Goal: Information Seeking & Learning: Check status

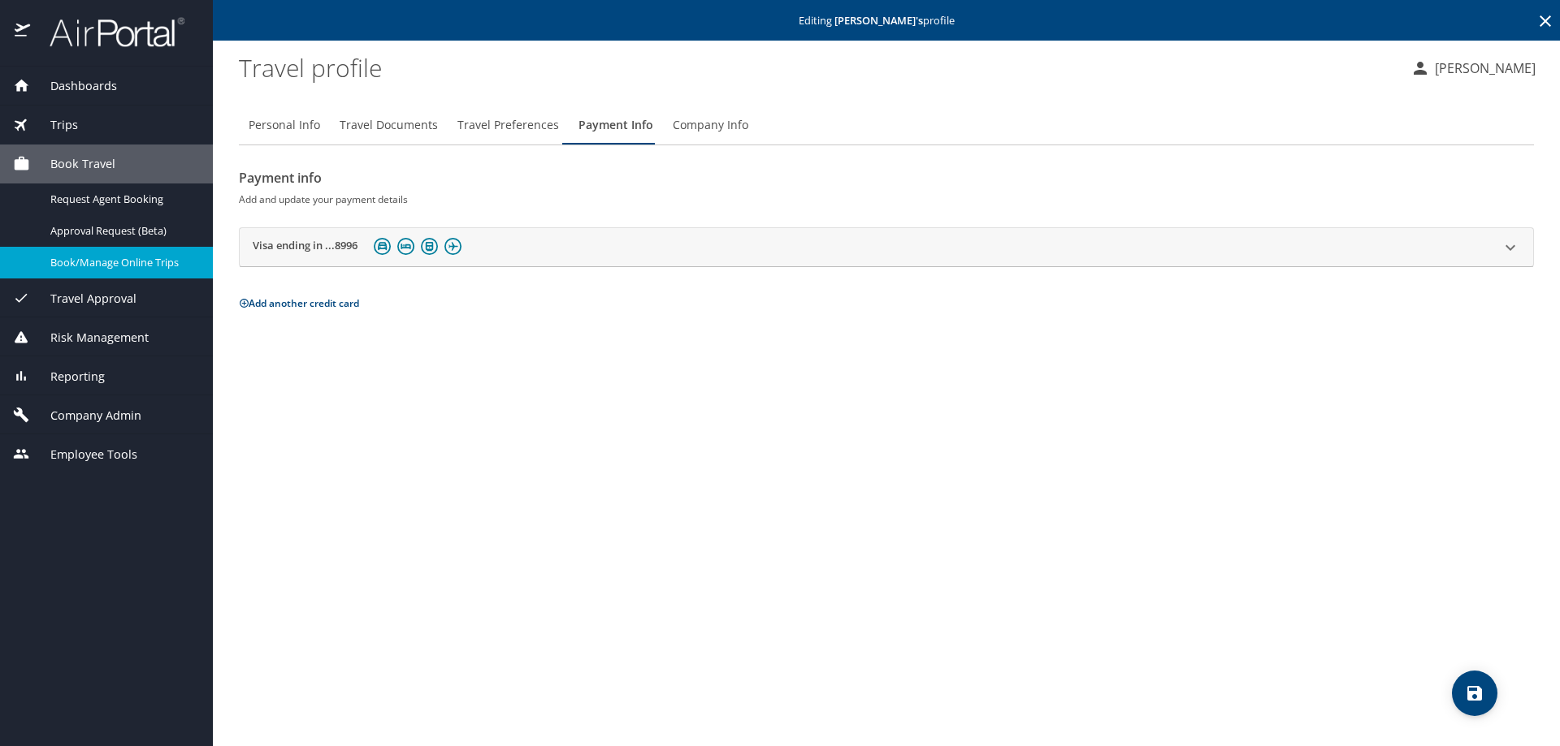
click at [127, 424] on span "Company Admin" at bounding box center [85, 416] width 111 height 18
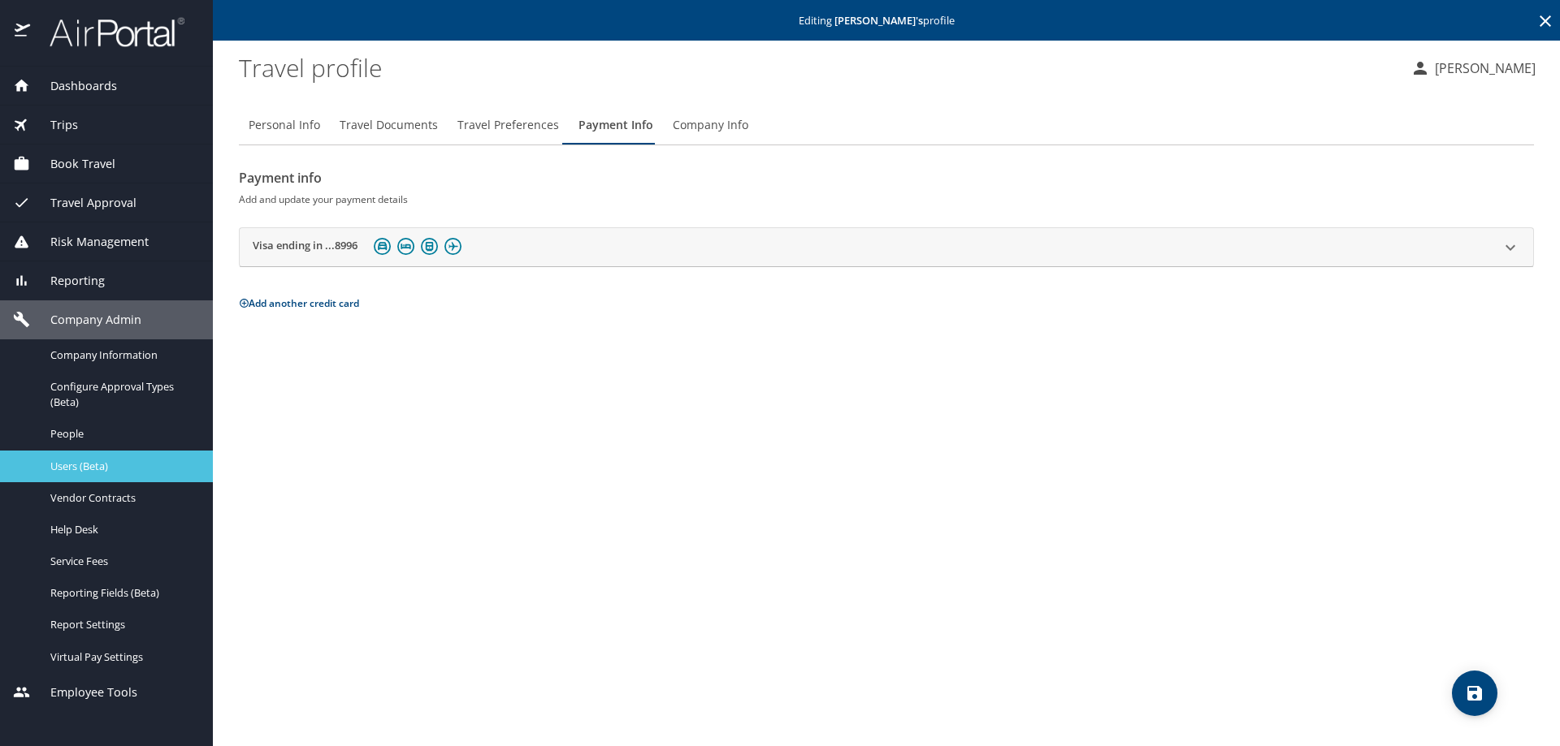
click at [112, 466] on span "Users (Beta)" at bounding box center [121, 466] width 143 height 15
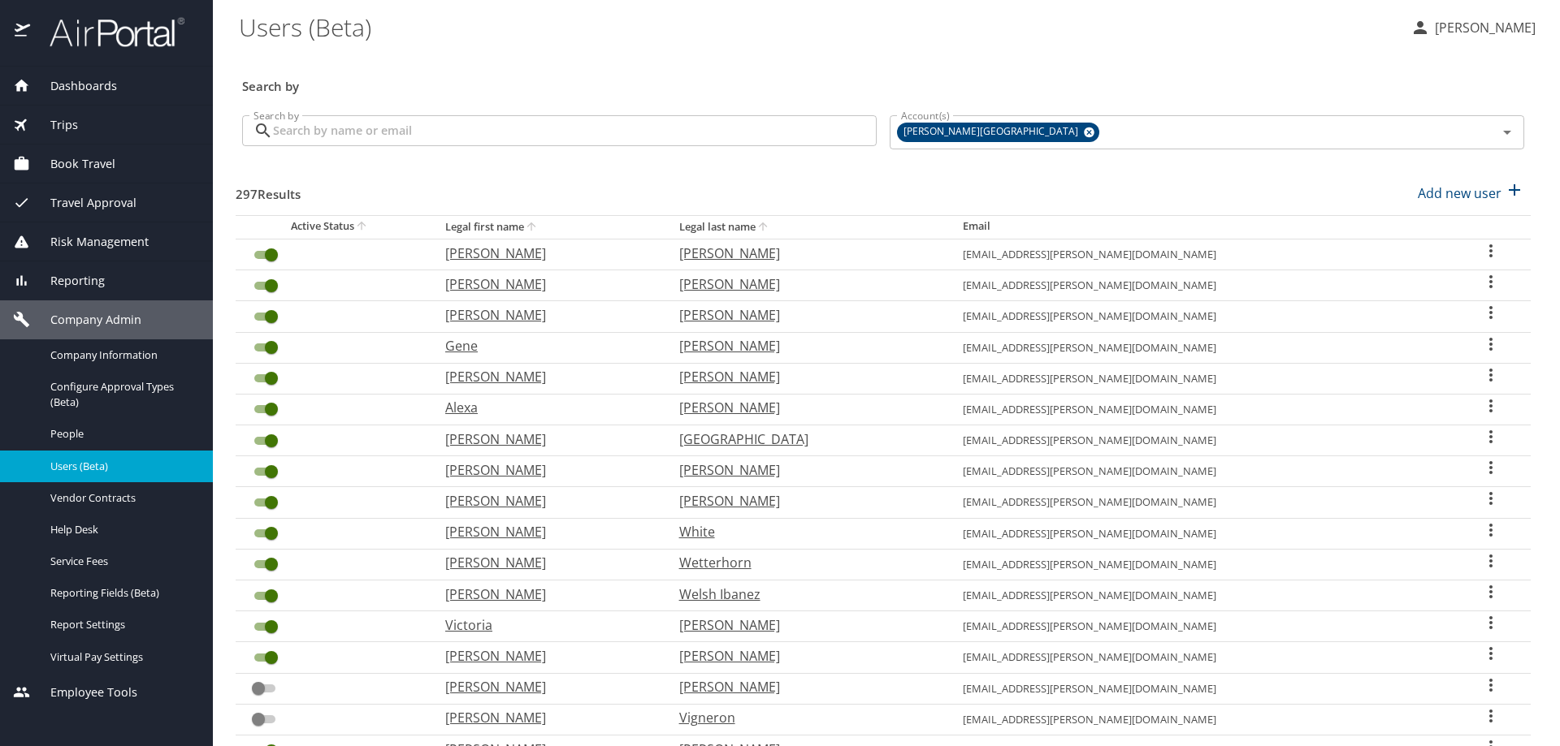
click at [361, 124] on input "Search by" at bounding box center [575, 130] width 604 height 31
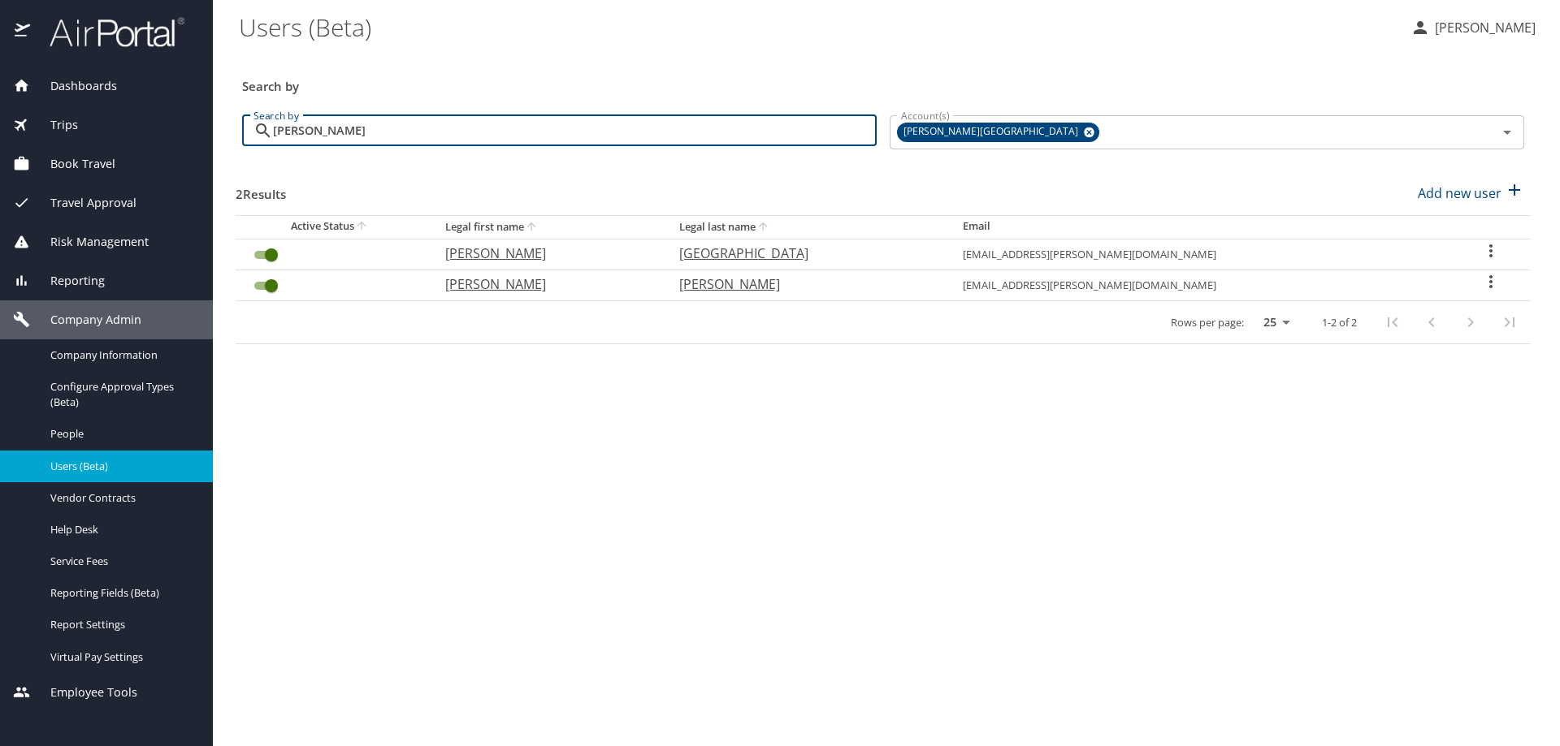
type input "eric"
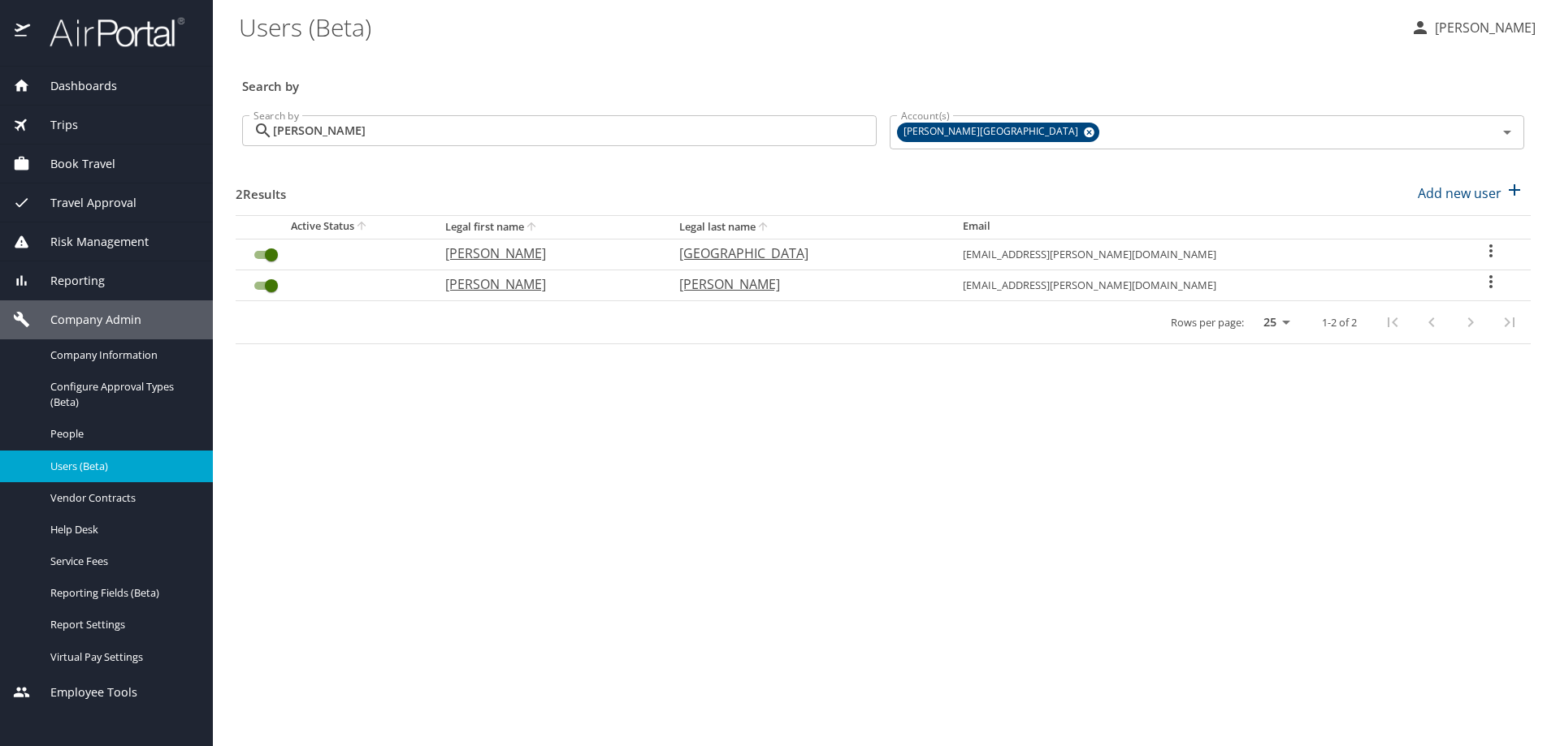
click at [842, 250] on p "Wilshusen" at bounding box center [804, 253] width 251 height 19
select select "US"
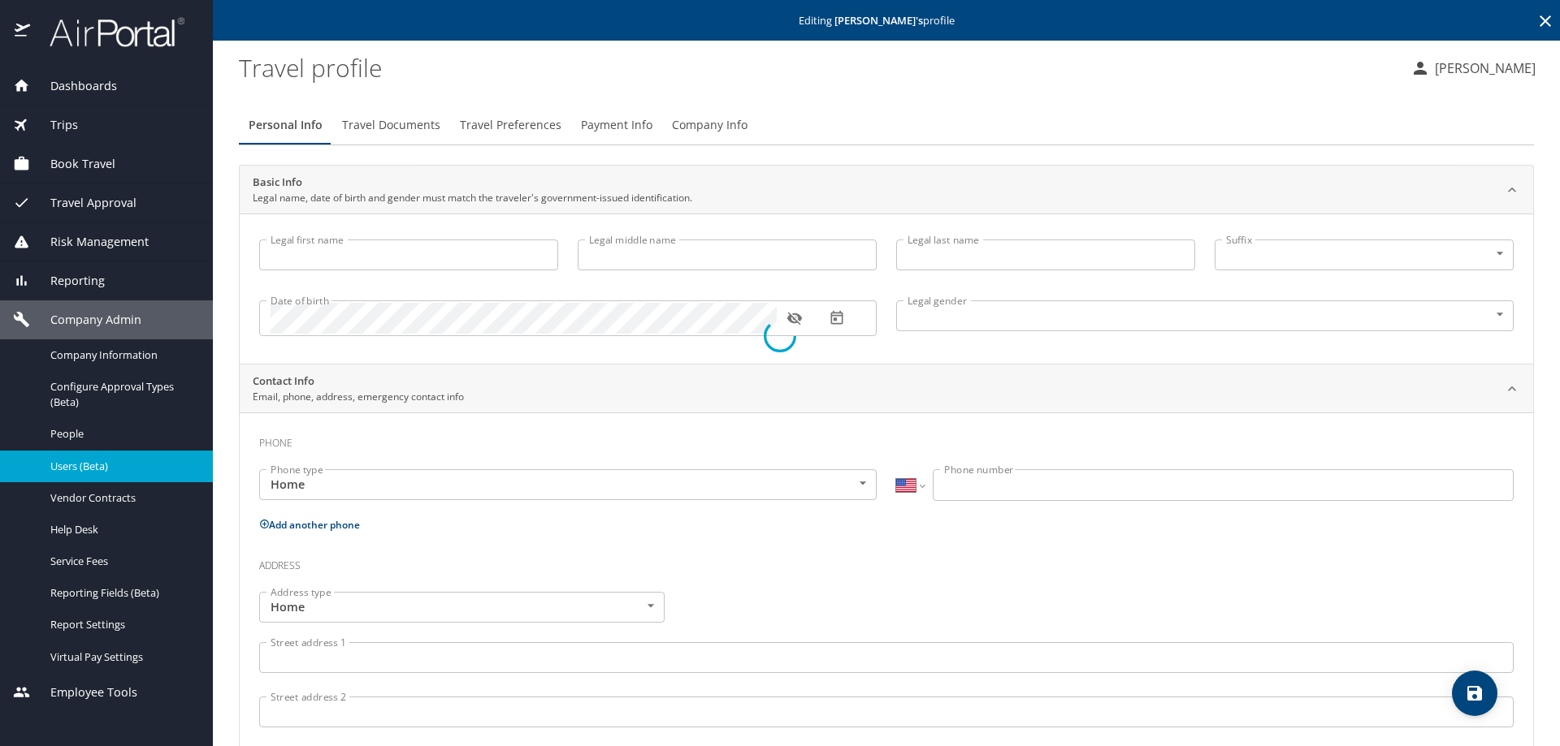
type input "Eric"
type input "John"
type input "Wilshusen"
type input "Male"
type input "Kelly"
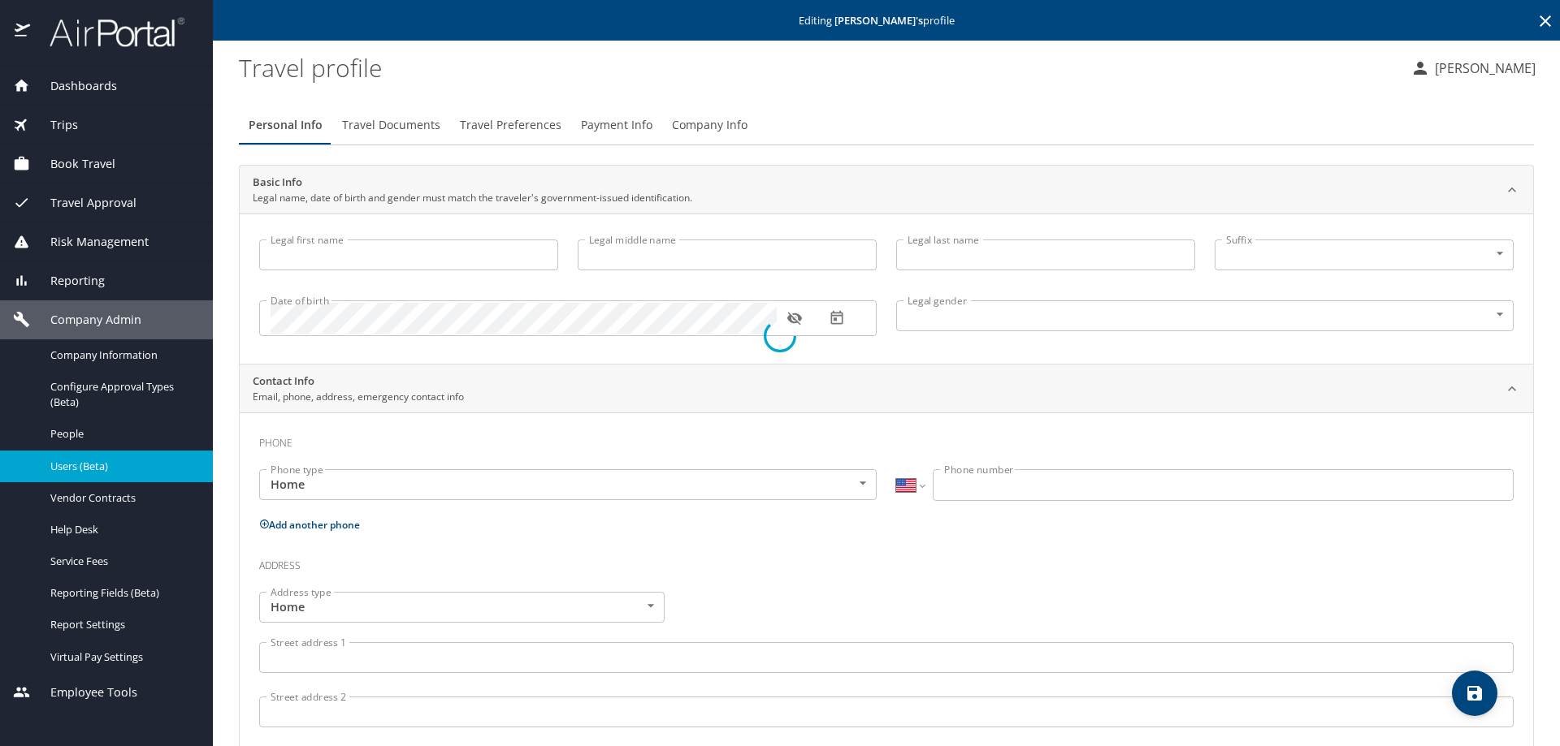
type input "Wilshusen"
type input "(781) 521-9177"
type input "kellyw56@comcast.net"
select select "US"
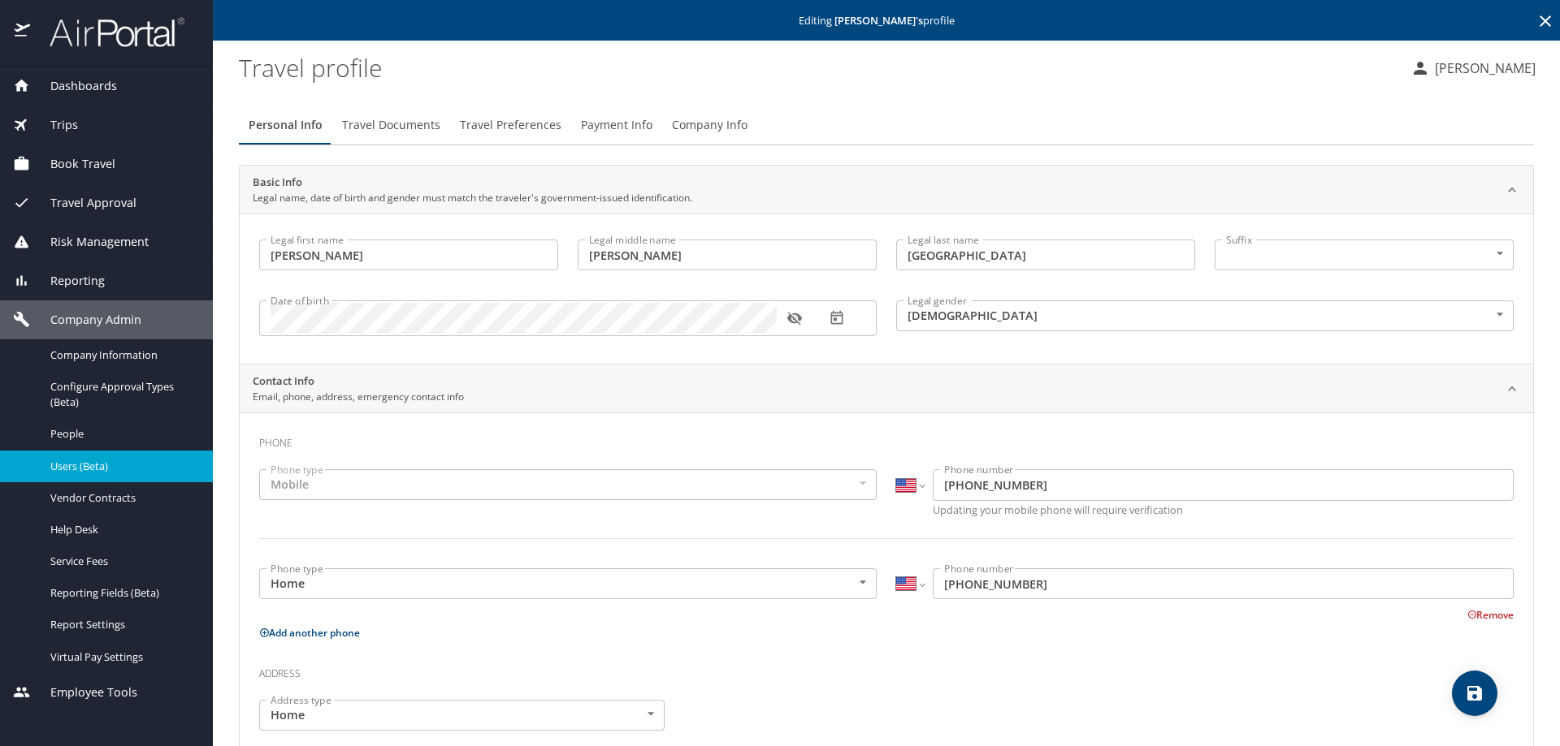
click at [699, 123] on span "Company Info" at bounding box center [710, 125] width 76 height 20
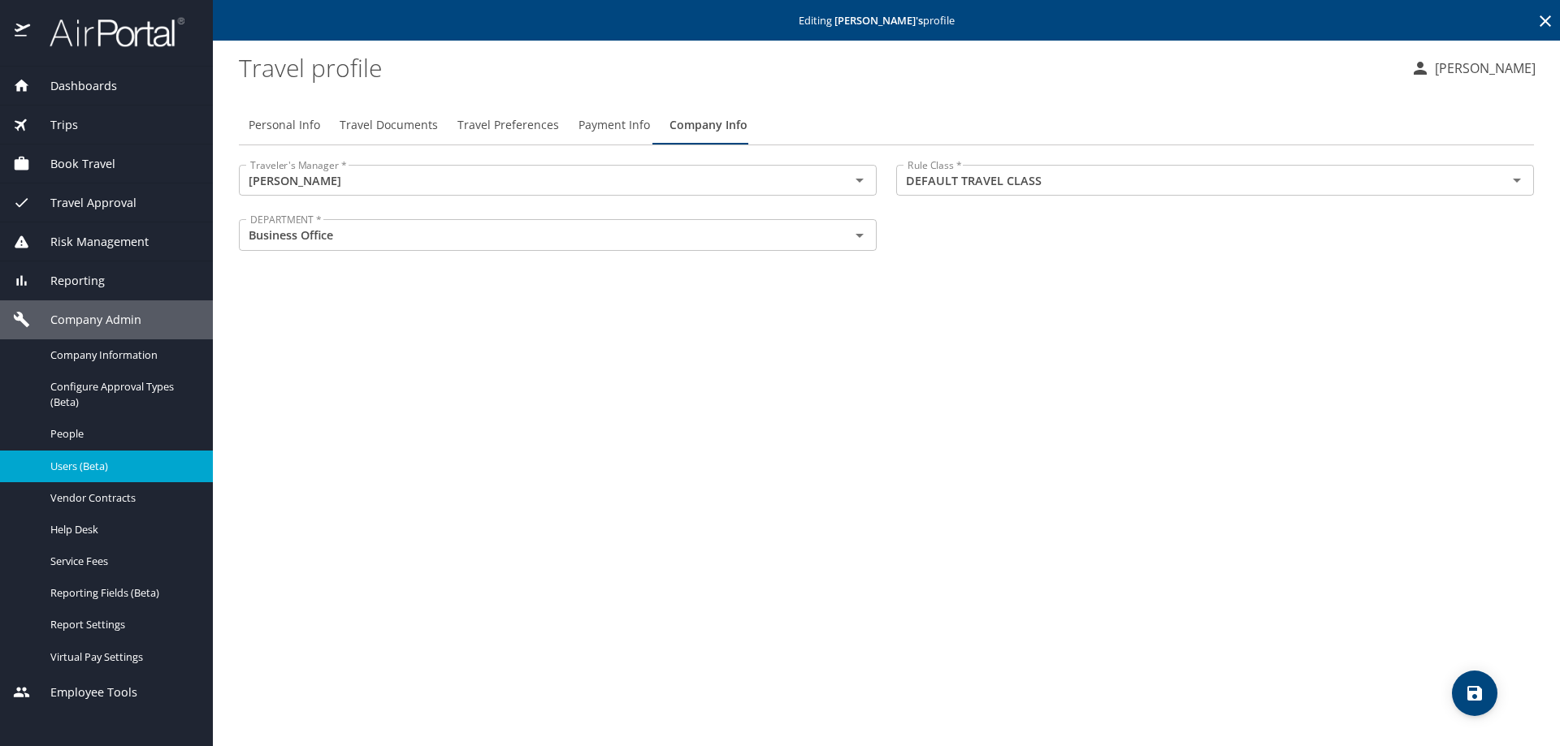
click at [969, 421] on div "Personal Info Travel Documents Travel Preferences Payment Info Company Info Tra…" at bounding box center [886, 420] width 1295 height 654
click at [280, 121] on span "Personal Info" at bounding box center [284, 125] width 71 height 20
select select "US"
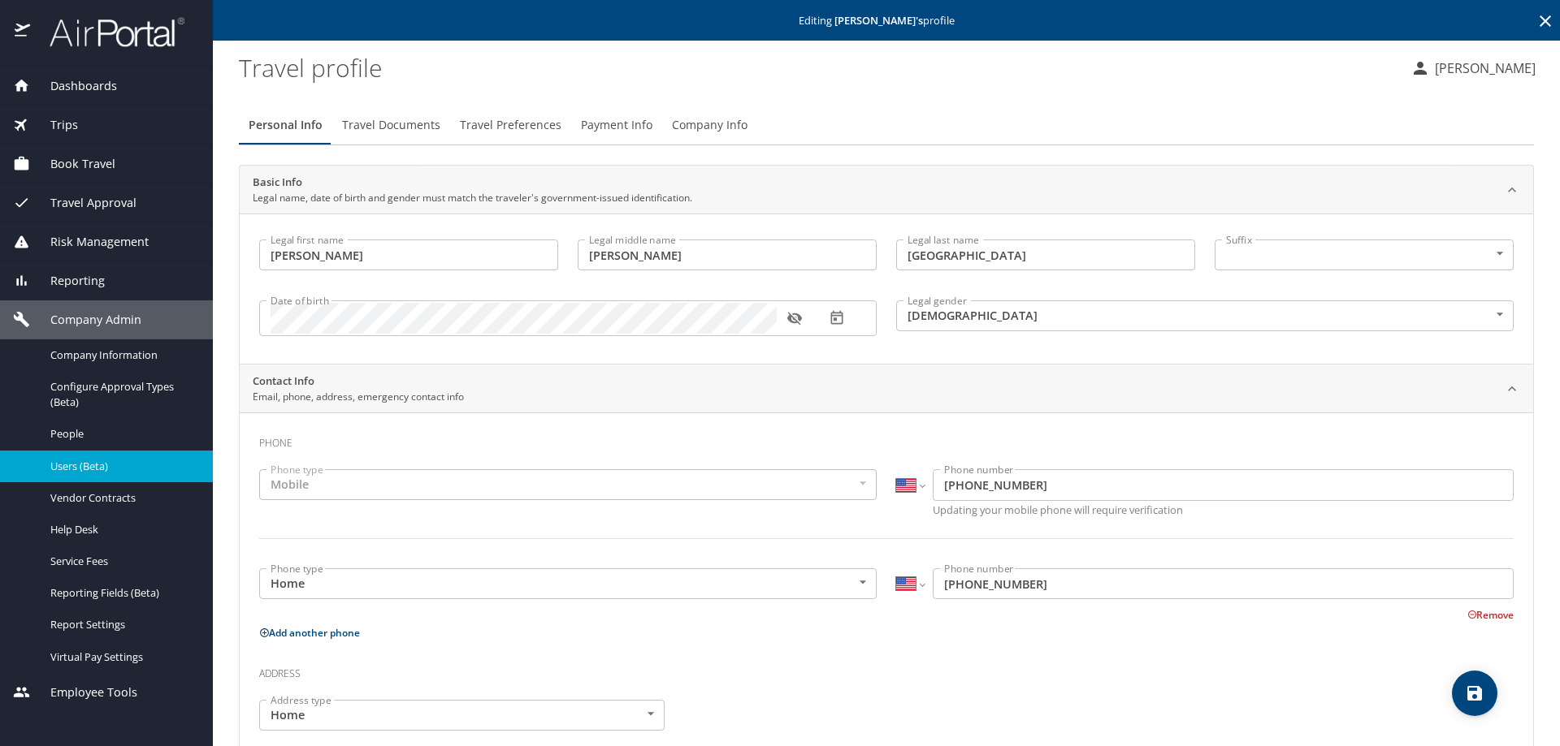
click at [609, 125] on span "Payment Info" at bounding box center [616, 125] width 71 height 20
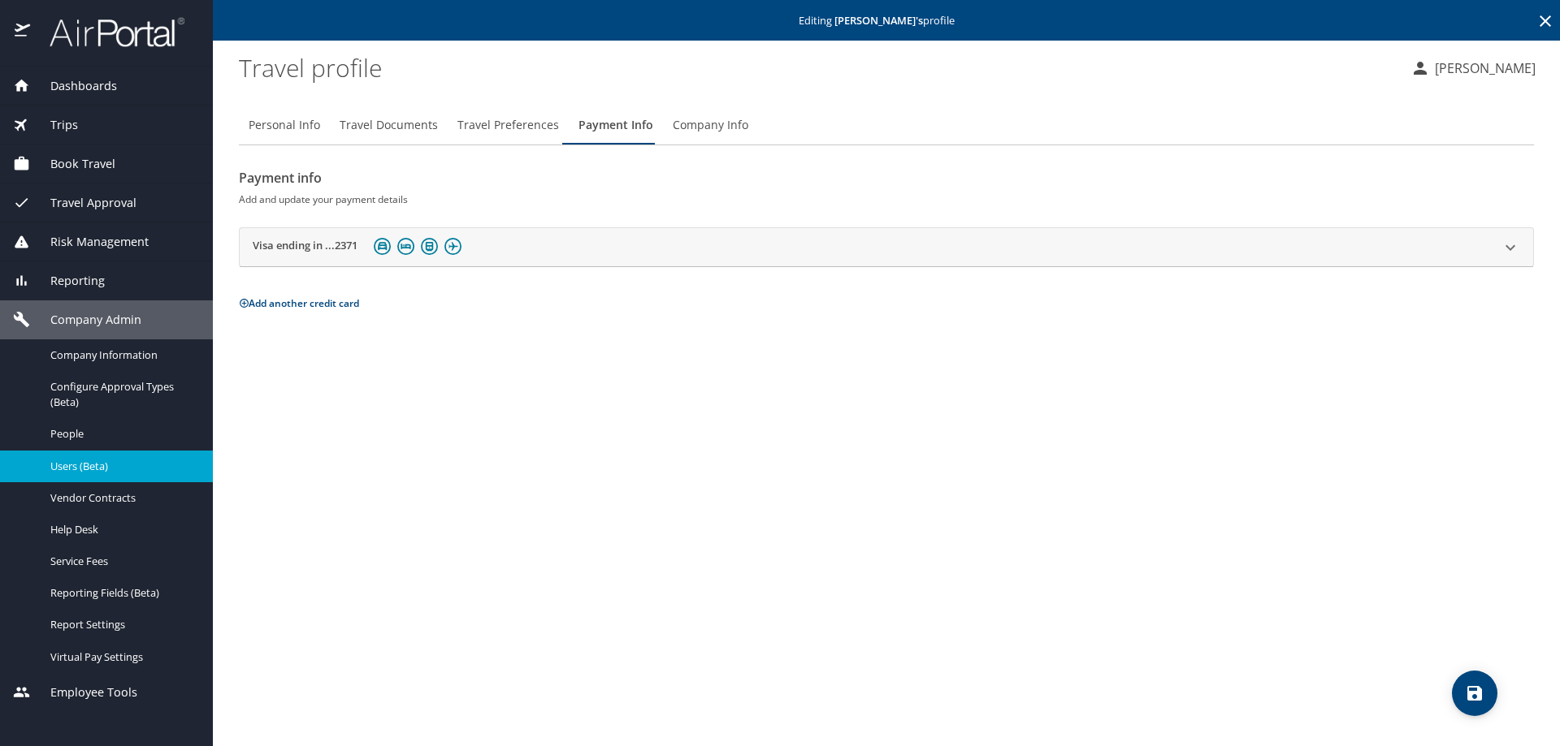
click at [108, 81] on span "Dashboards" at bounding box center [73, 86] width 87 height 18
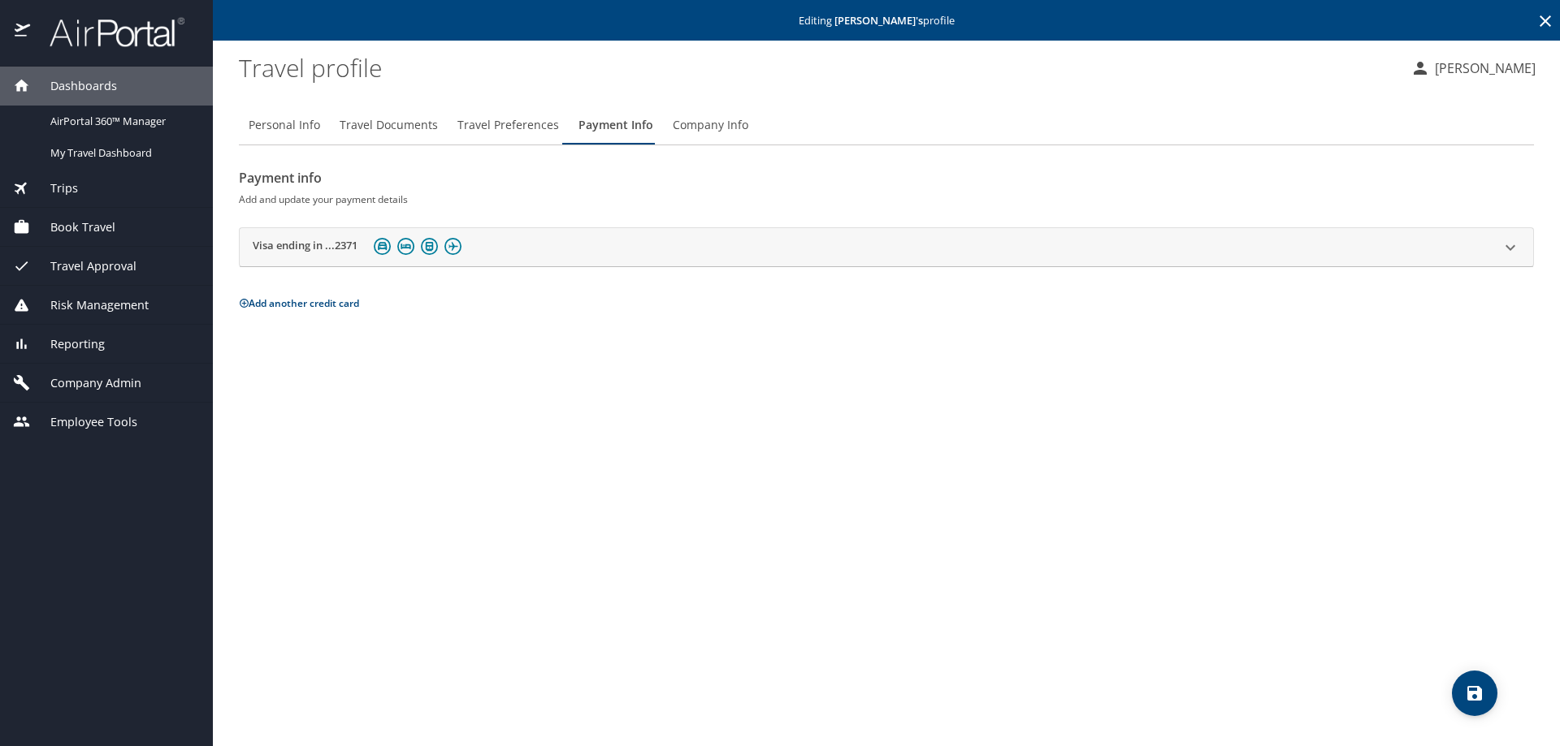
drag, startPoint x: 67, startPoint y: 89, endPoint x: 67, endPoint y: 79, distance: 10.6
click at [67, 88] on span "Dashboards" at bounding box center [73, 86] width 87 height 18
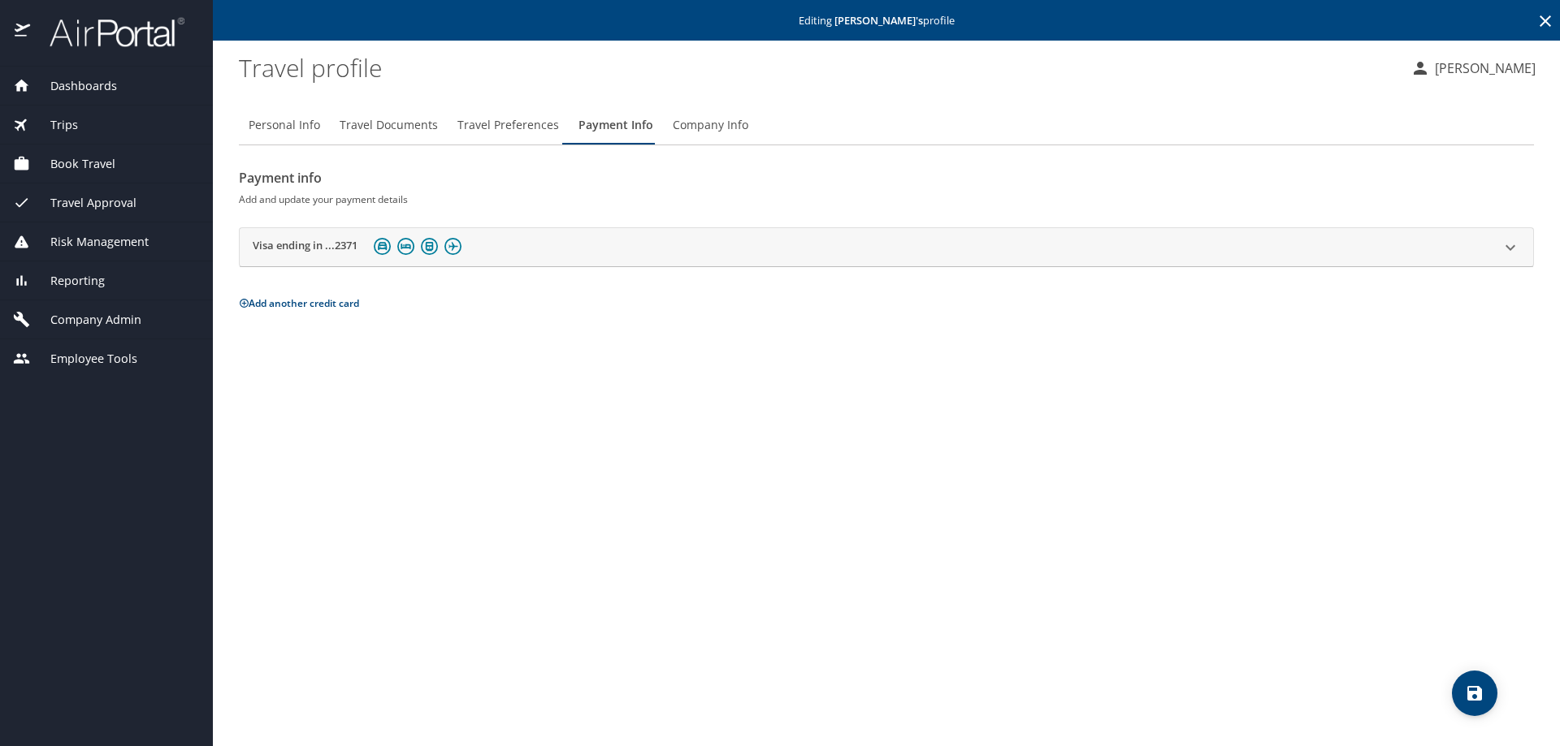
click at [116, 82] on div "Dashboards" at bounding box center [106, 86] width 187 height 18
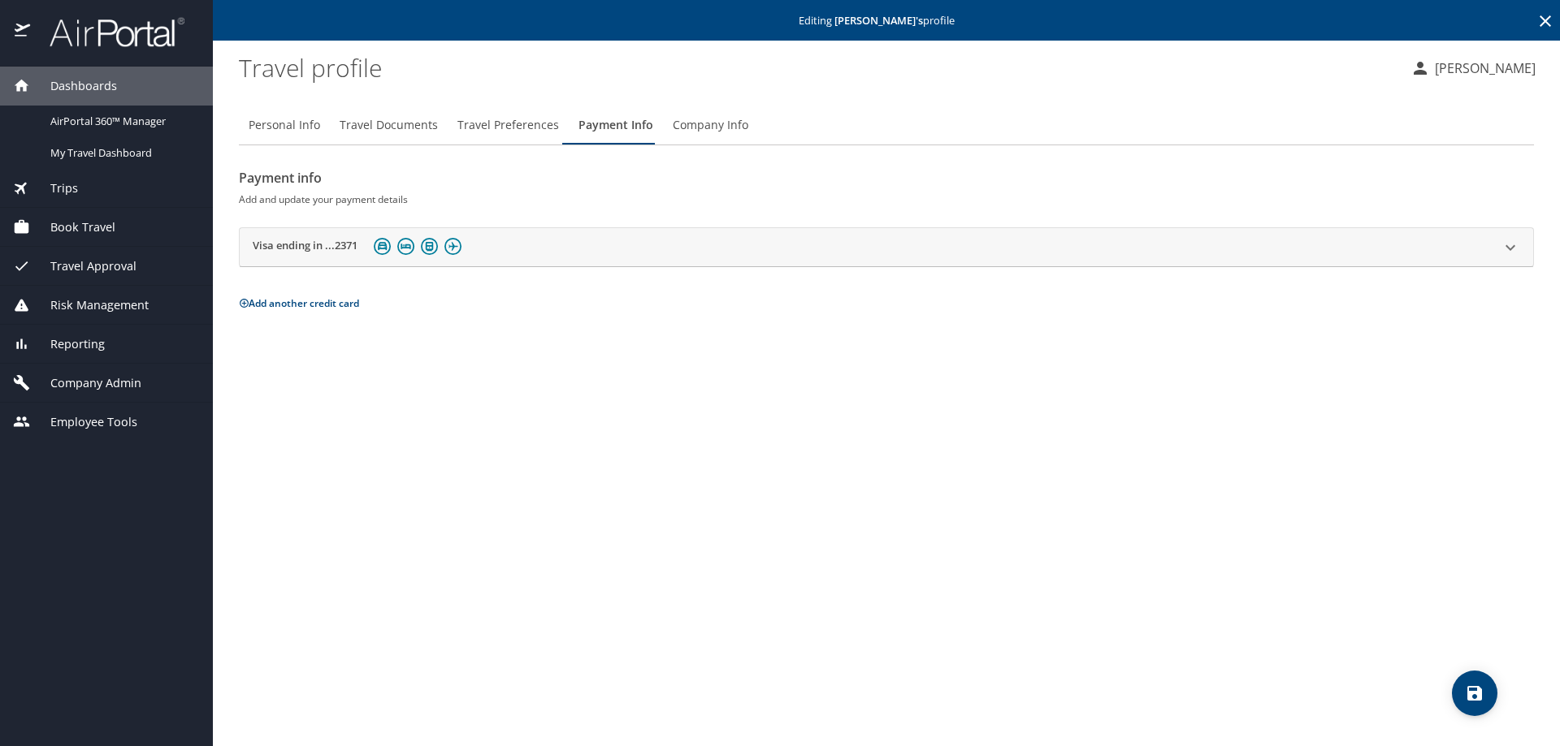
click at [95, 87] on span "Dashboards" at bounding box center [73, 86] width 87 height 18
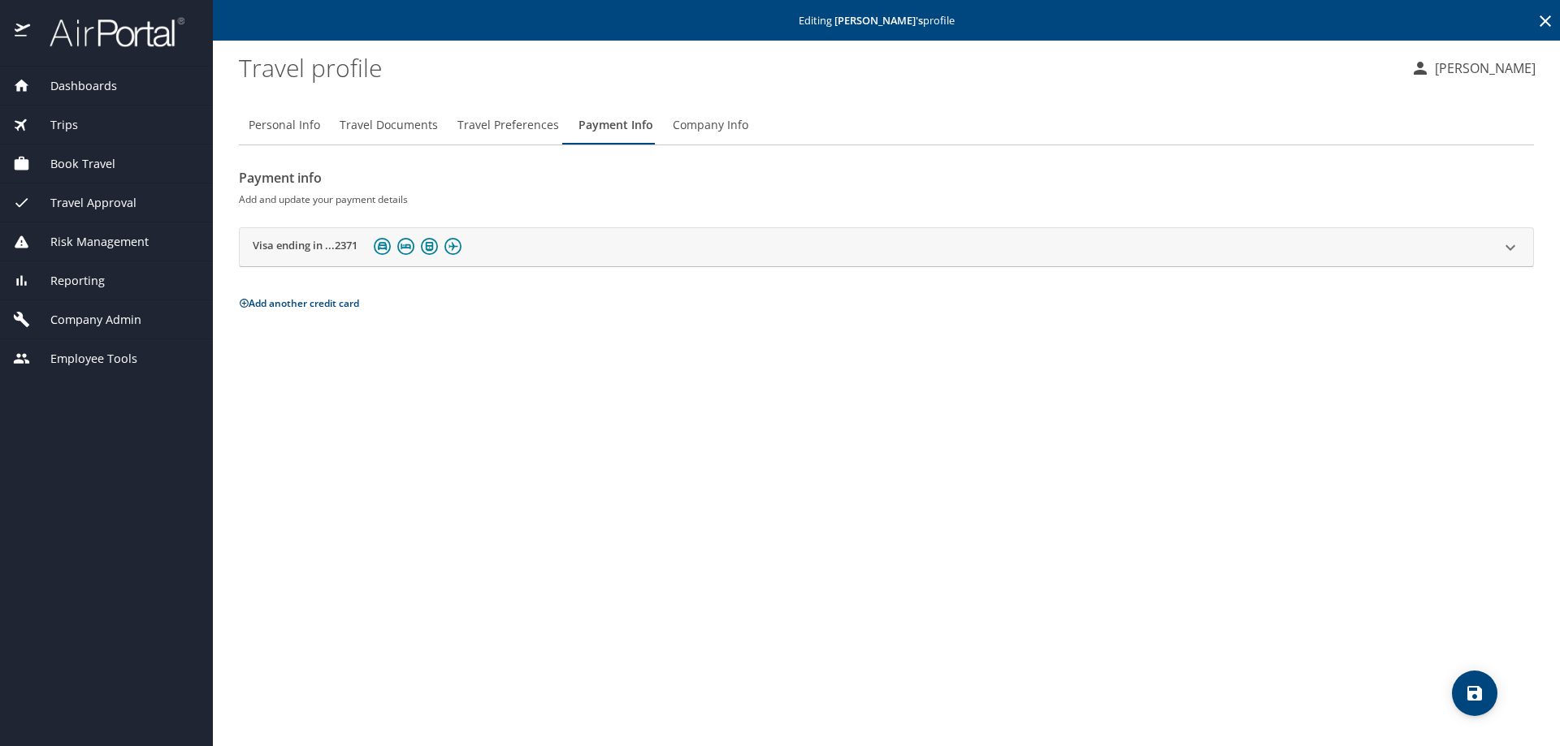
click at [83, 322] on span "Company Admin" at bounding box center [85, 320] width 111 height 18
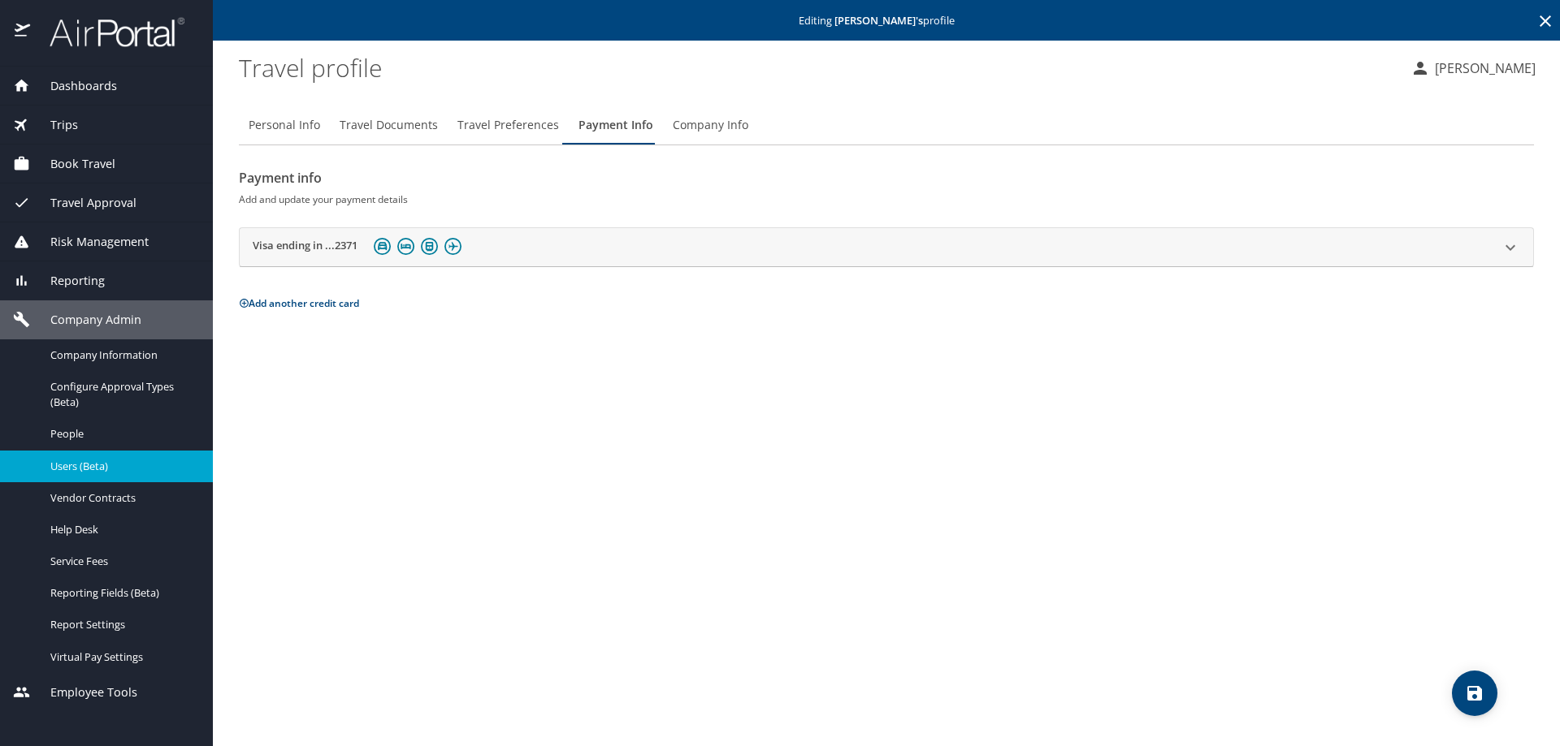
click at [74, 123] on span "Trips" at bounding box center [54, 125] width 48 height 18
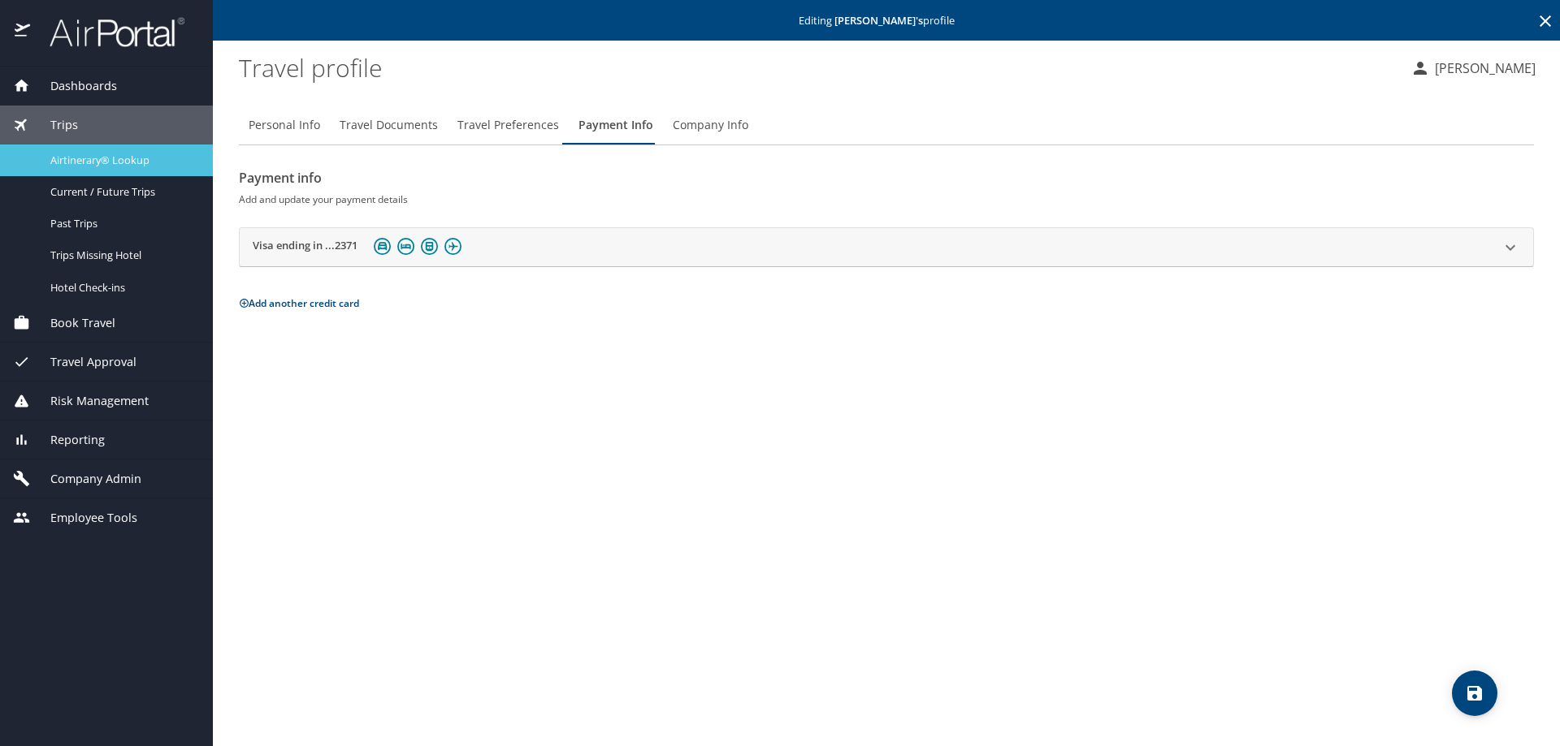
click at [122, 162] on span "Airtinerary® Lookup" at bounding box center [121, 160] width 143 height 15
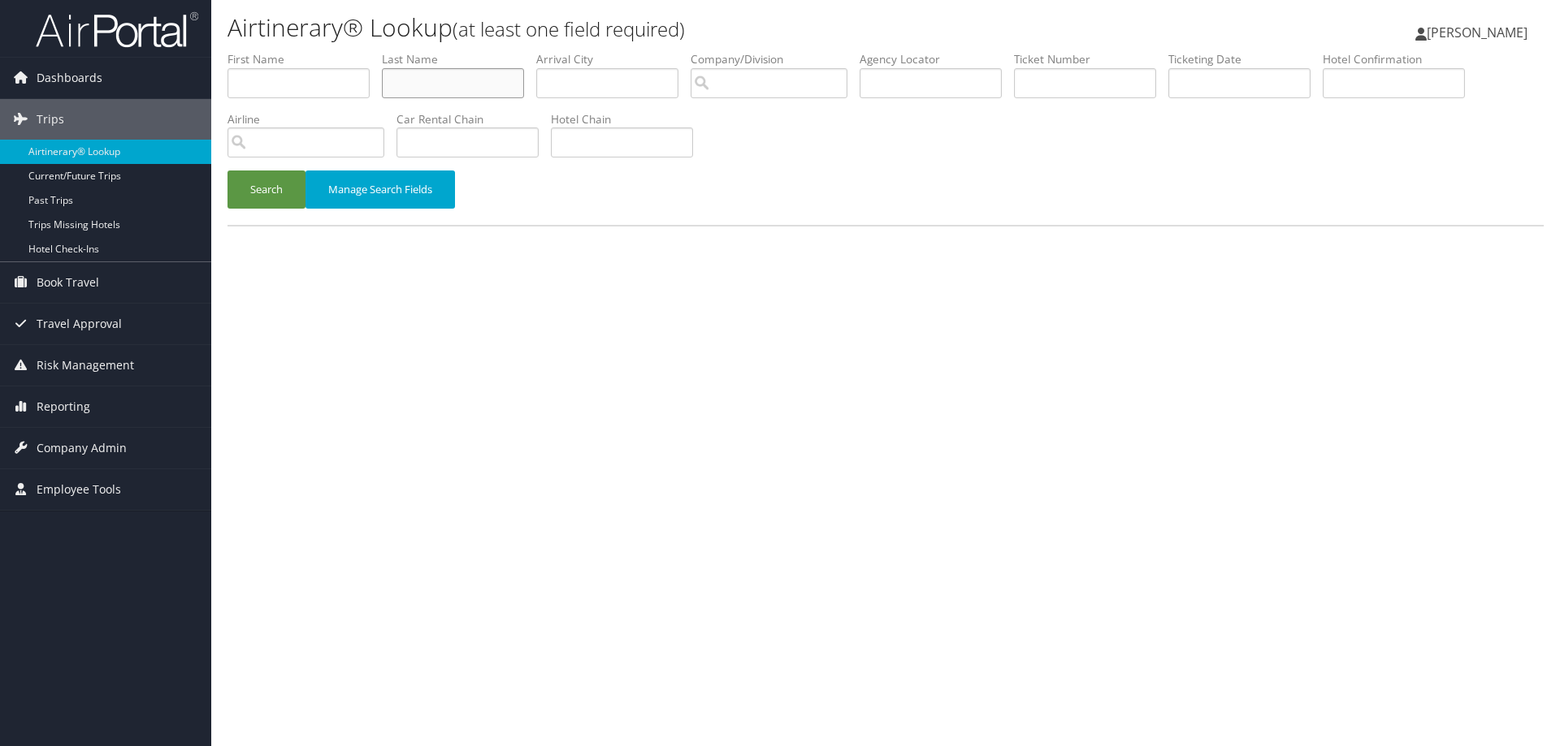
click at [426, 73] on input "text" at bounding box center [453, 83] width 142 height 30
type input "James"
type input "Suzanne"
click at [270, 187] on button "Search" at bounding box center [266, 190] width 78 height 38
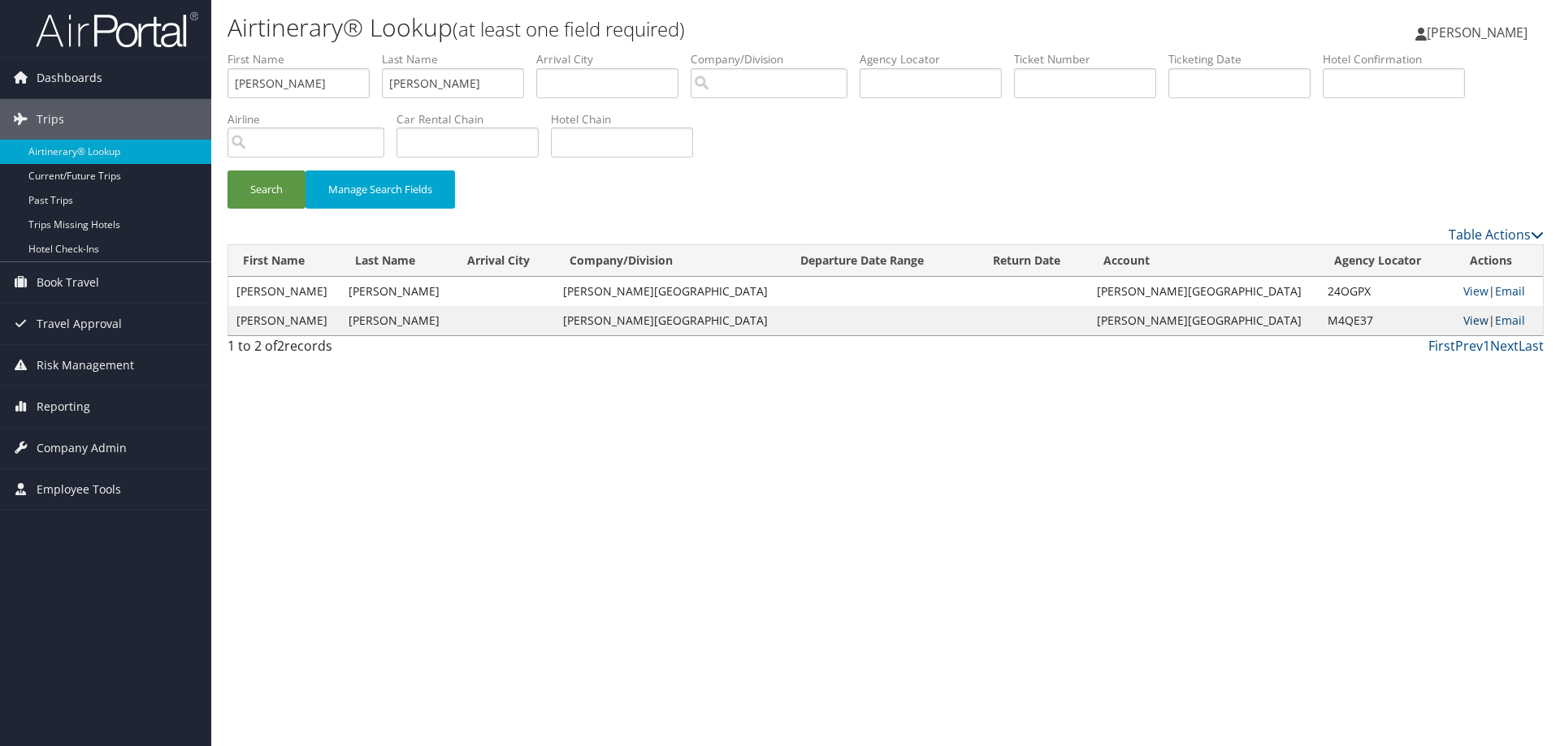
click at [1463, 317] on link "View" at bounding box center [1475, 320] width 25 height 15
click at [79, 76] on span "Dashboards" at bounding box center [70, 78] width 66 height 41
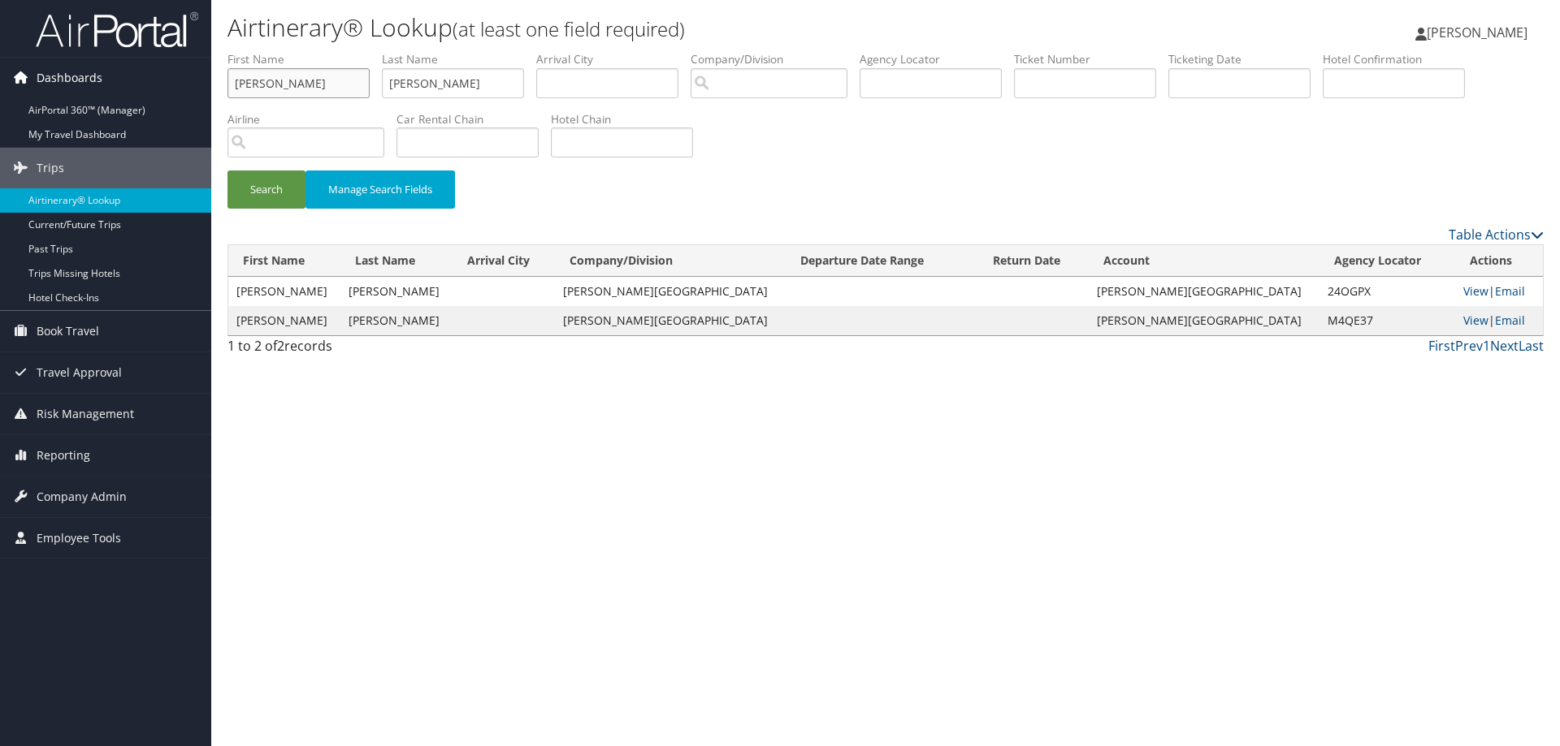
drag, startPoint x: 309, startPoint y: 89, endPoint x: 54, endPoint y: 76, distance: 255.4
click at [54, 76] on div "Dashboards AirPortal 360™ (Manager) My Travel Dashboard Trips Airtinerary® Look…" at bounding box center [780, 373] width 1560 height 746
type input "eric"
drag, startPoint x: 436, startPoint y: 84, endPoint x: 195, endPoint y: 79, distance: 241.3
click at [195, 79] on div "Dashboards AirPortal 360™ (Manager) My Travel Dashboard Trips Airtinerary® Look…" at bounding box center [780, 373] width 1560 height 746
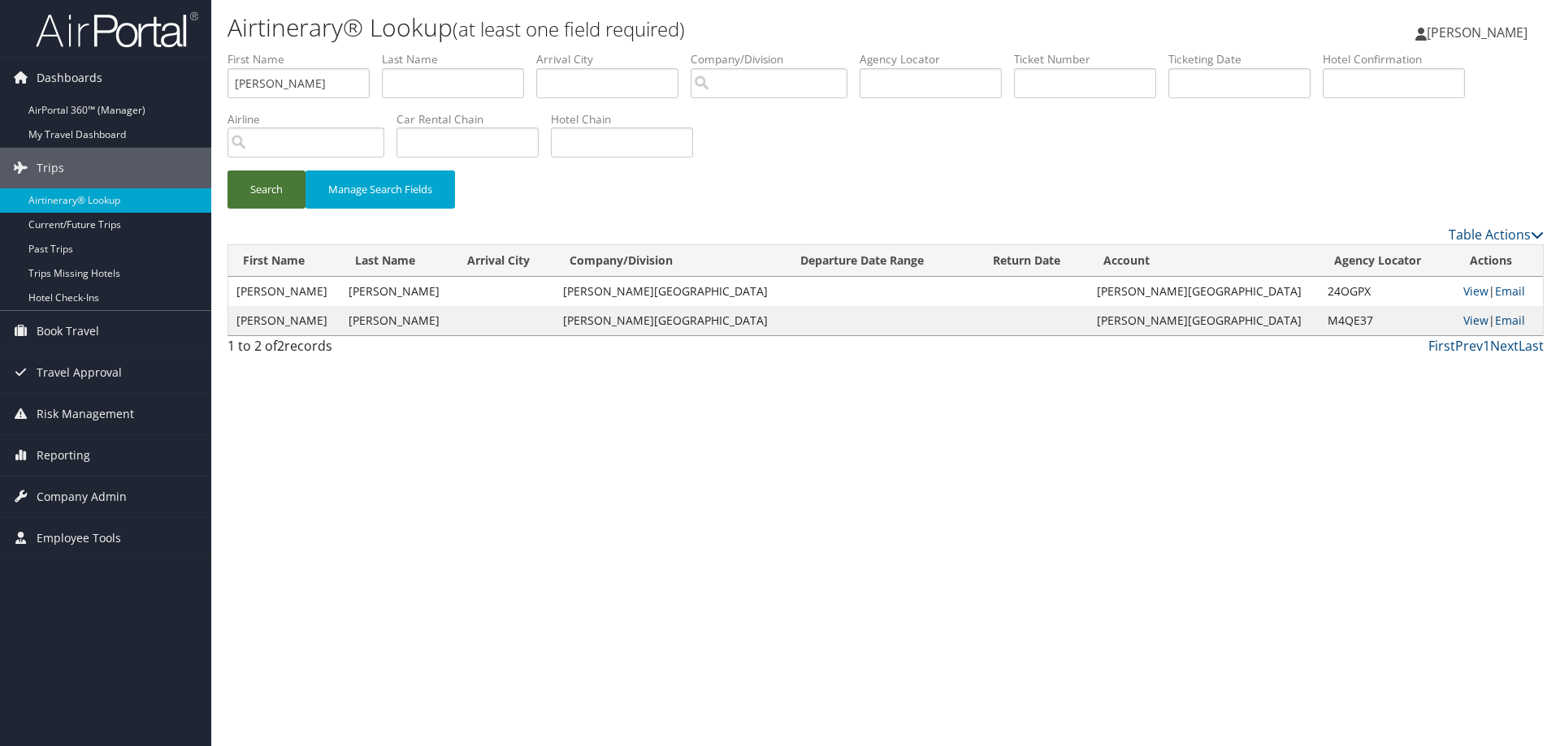
click at [266, 183] on button "Search" at bounding box center [266, 190] width 78 height 38
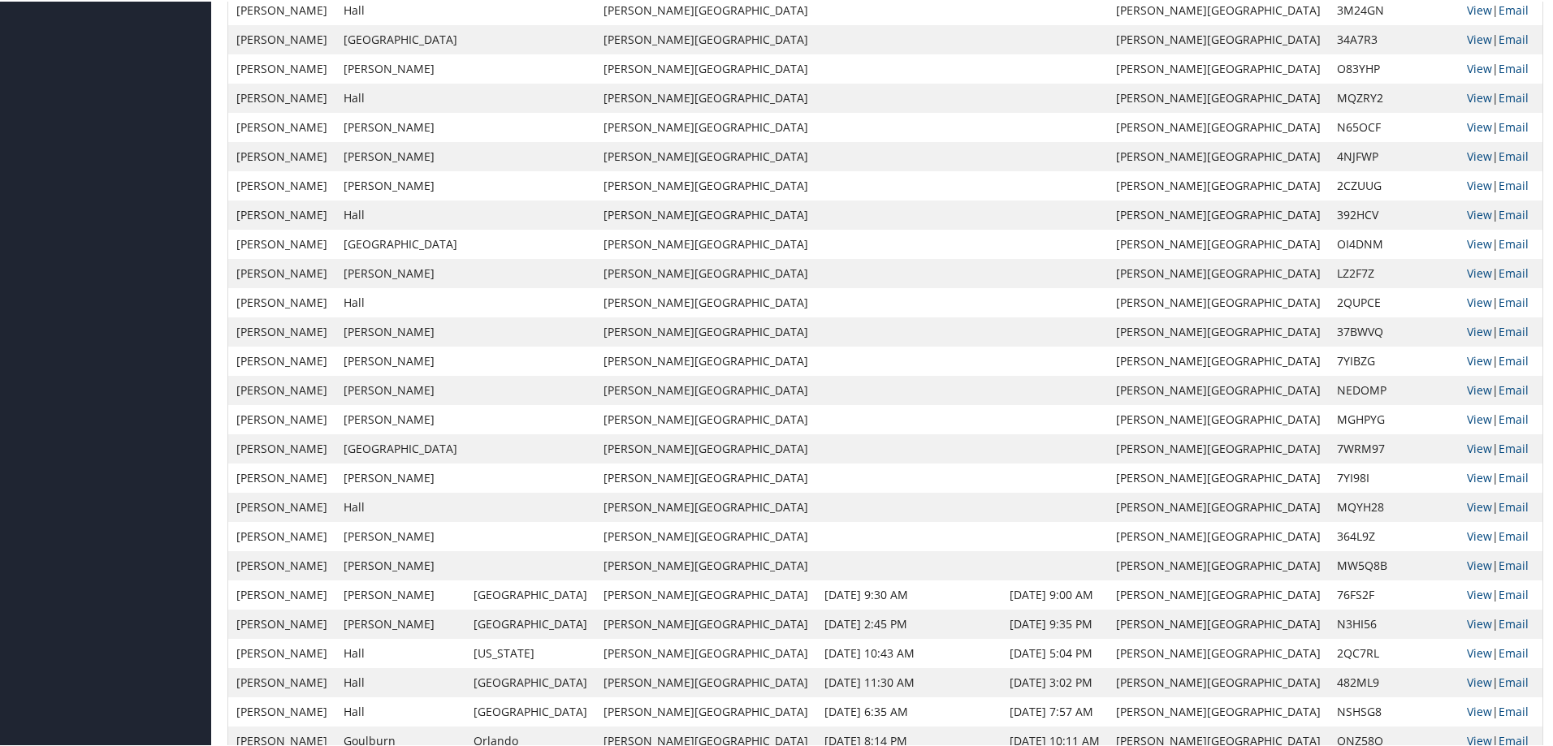
scroll to position [1021, 0]
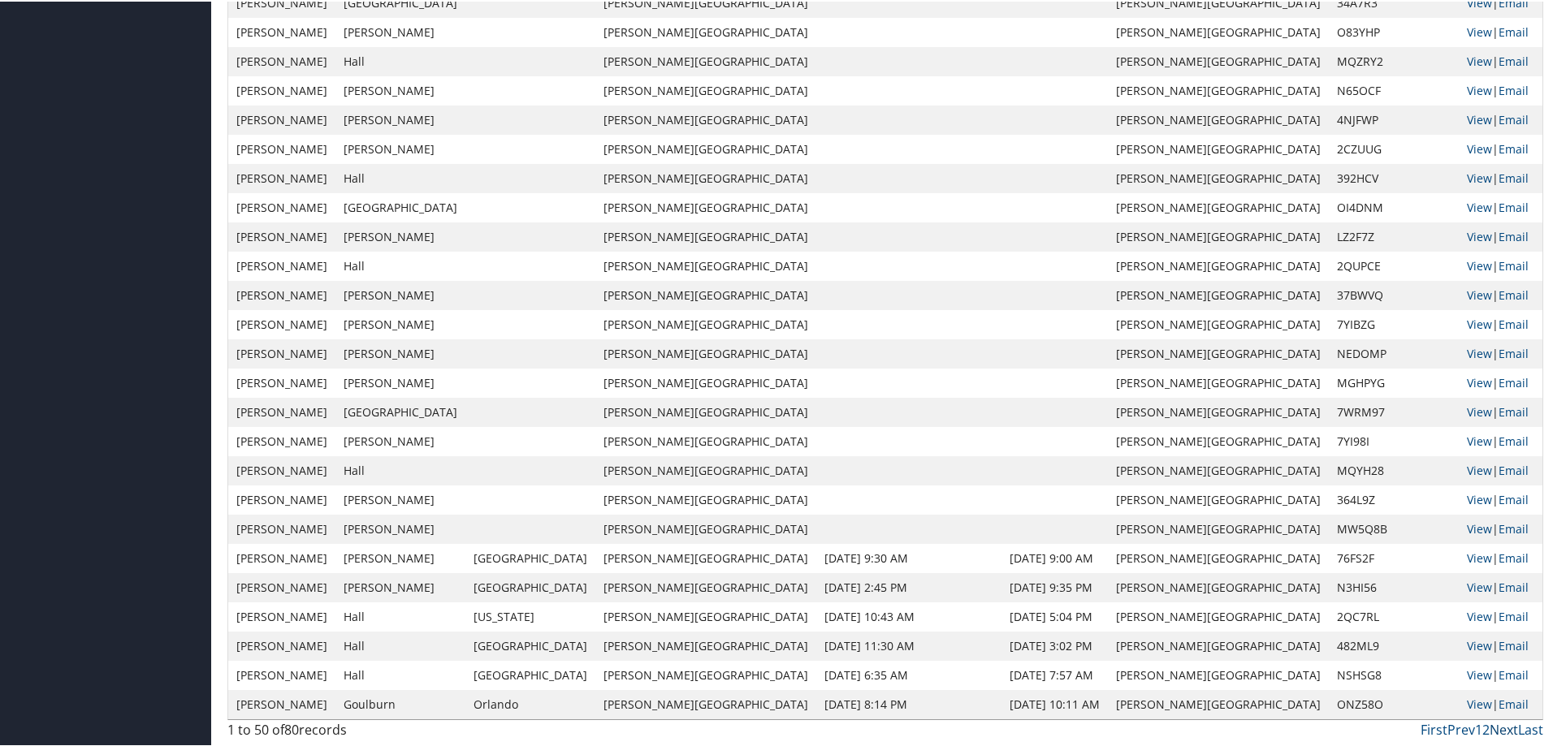
drag, startPoint x: 1509, startPoint y: 729, endPoint x: 1502, endPoint y: 725, distance: 8.8
click at [1508, 729] on link "Next" at bounding box center [1504, 729] width 28 height 18
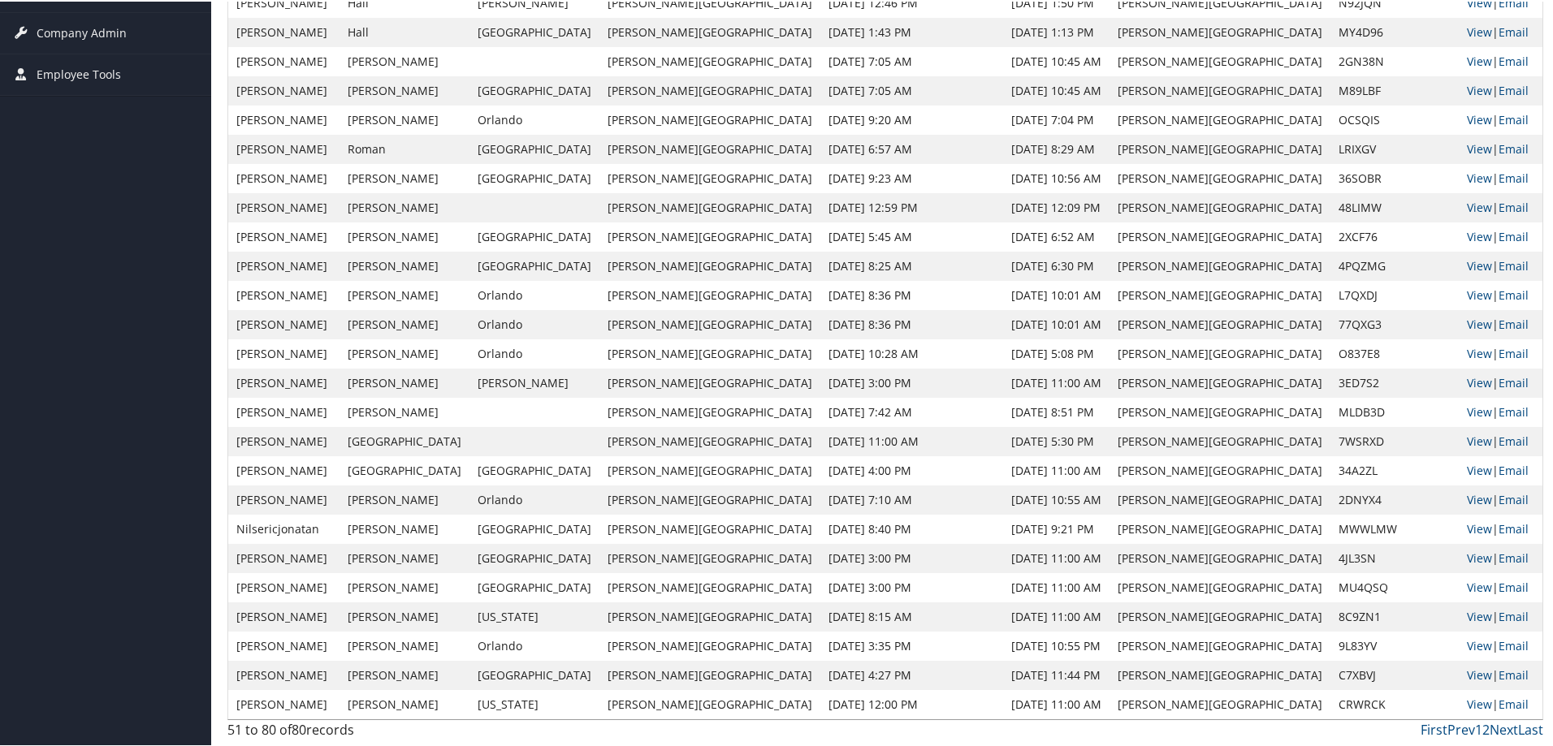
scroll to position [465, 0]
click at [1501, 723] on link "Next" at bounding box center [1504, 729] width 28 height 18
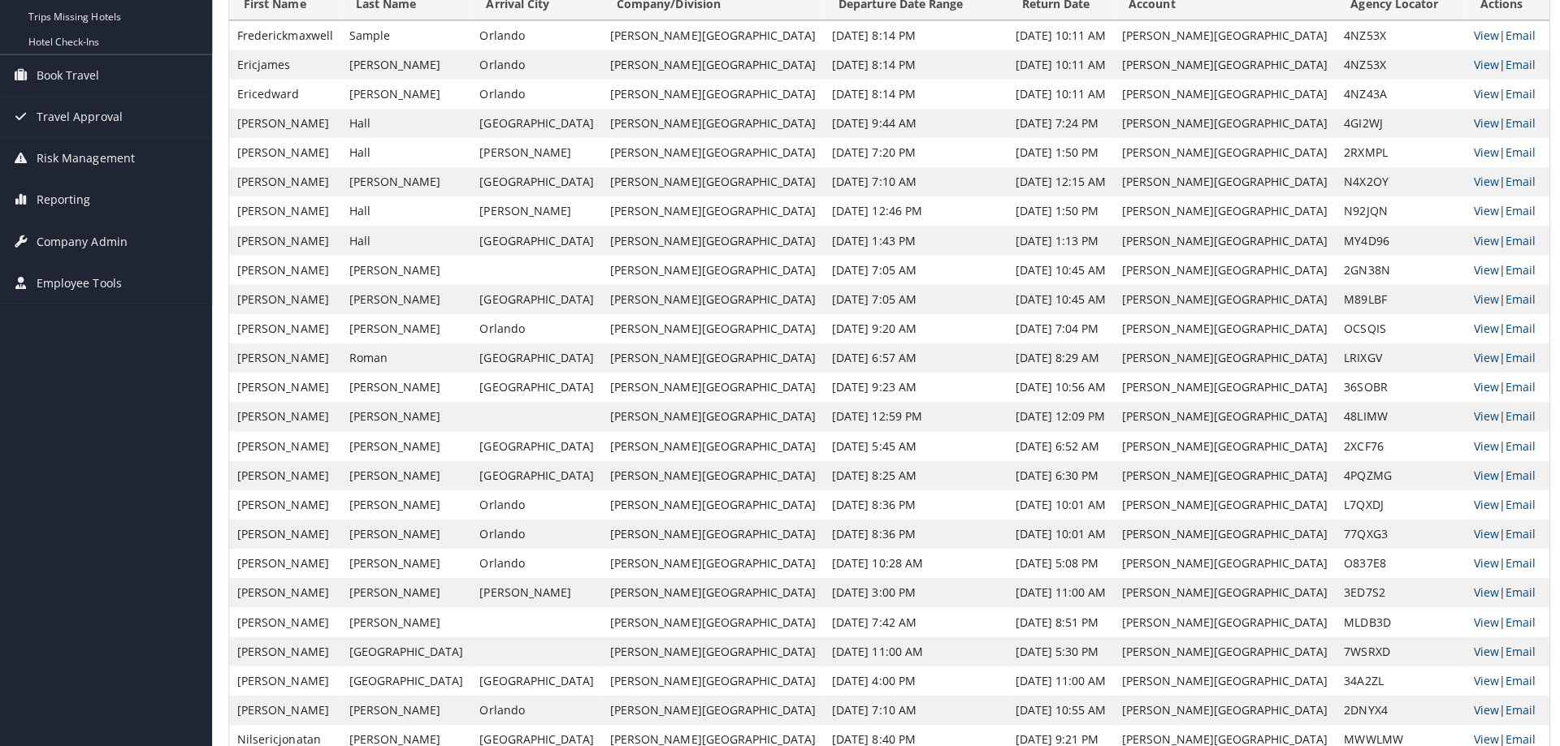
scroll to position [0, 0]
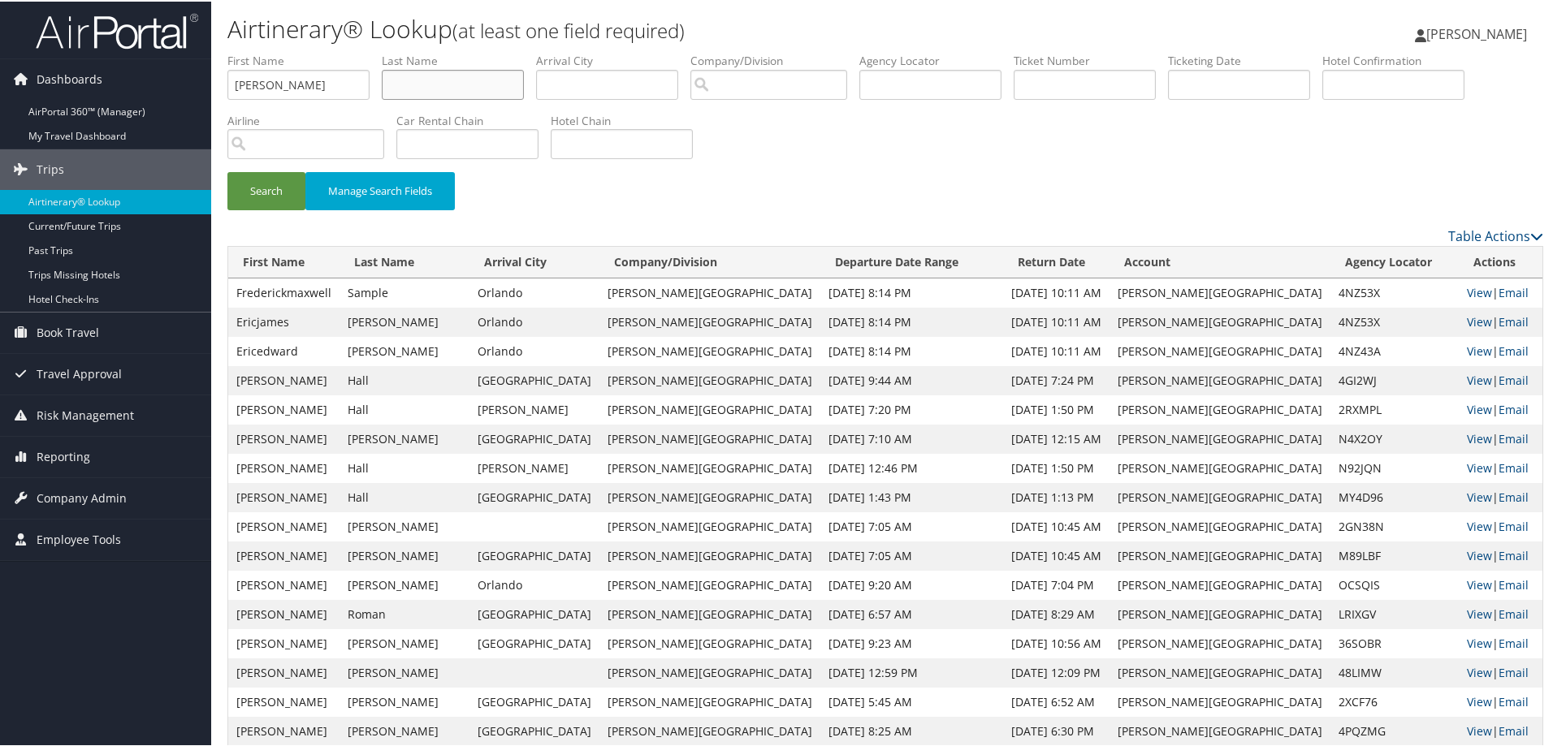
click at [423, 78] on input "text" at bounding box center [453, 83] width 142 height 30
type input "wilshusen"
click at [240, 188] on button "Search" at bounding box center [266, 190] width 78 height 38
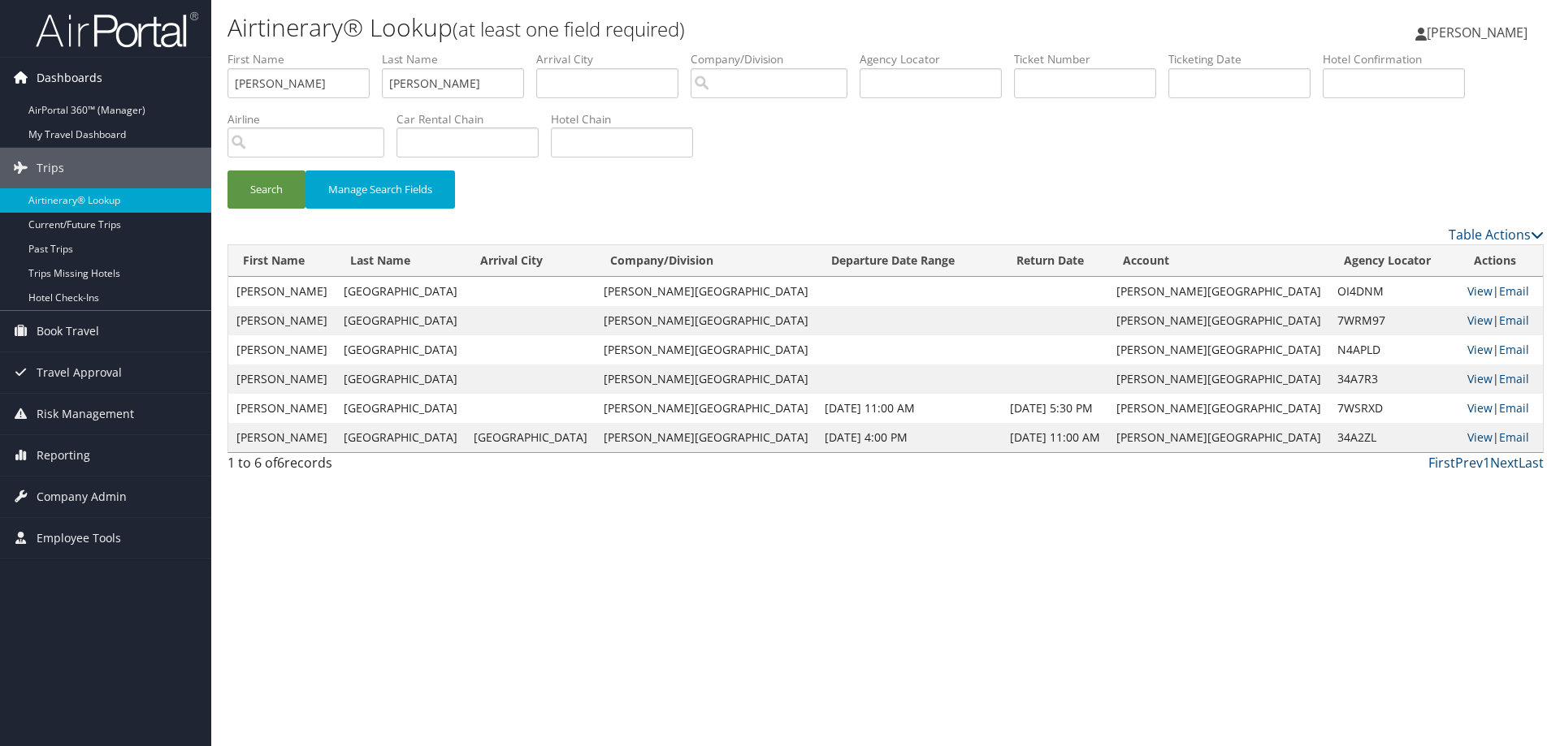
click at [63, 68] on span "Dashboards" at bounding box center [70, 78] width 66 height 41
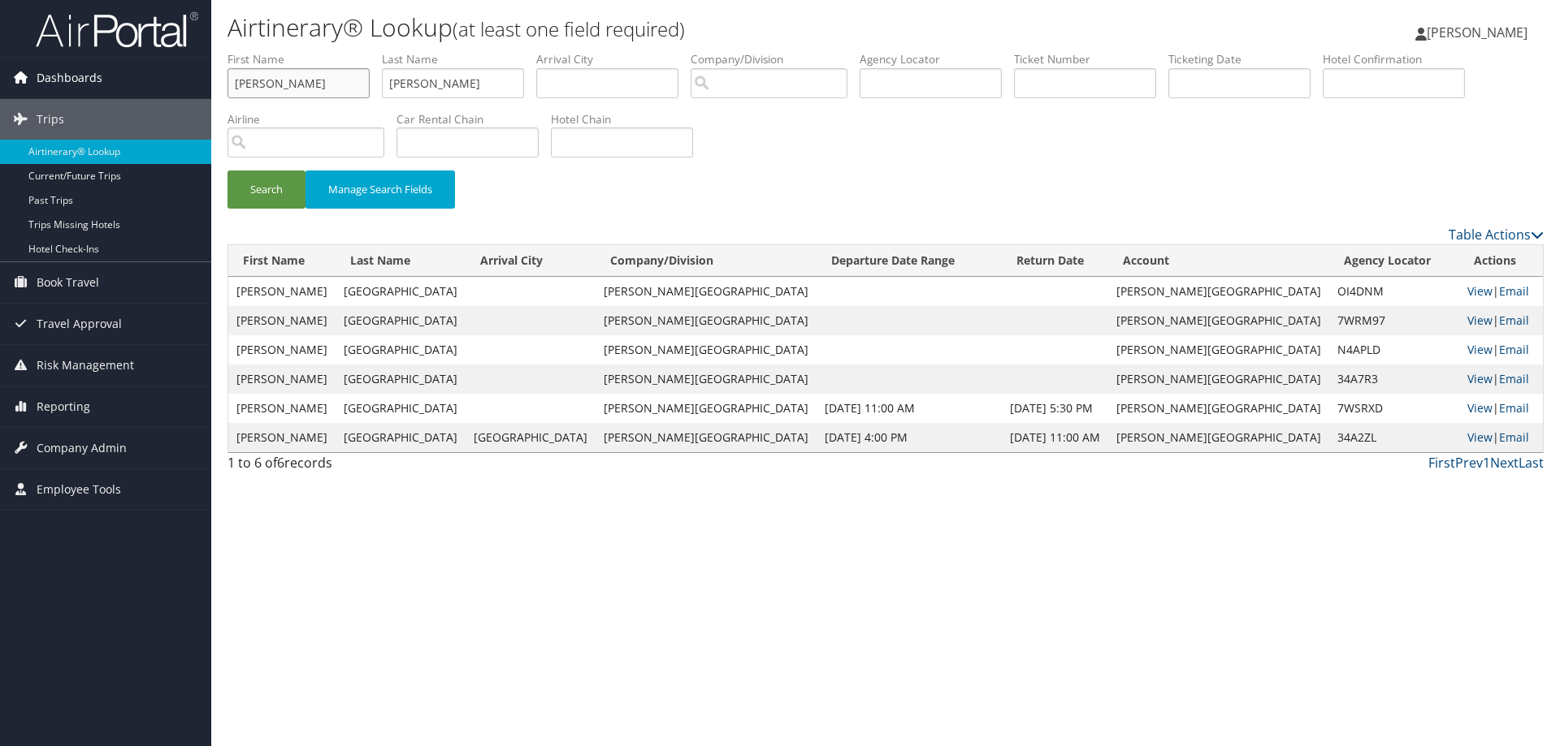
drag, startPoint x: 265, startPoint y: 78, endPoint x: 0, endPoint y: 74, distance: 264.8
click at [1, 74] on div "Dashboards AirPortal 360™ (Manager) My Travel Dashboard Trips Airtinerary® Look…" at bounding box center [780, 373] width 1560 height 746
type input "suzanne"
type input "james"
click at [251, 188] on button "Search" at bounding box center [266, 190] width 78 height 38
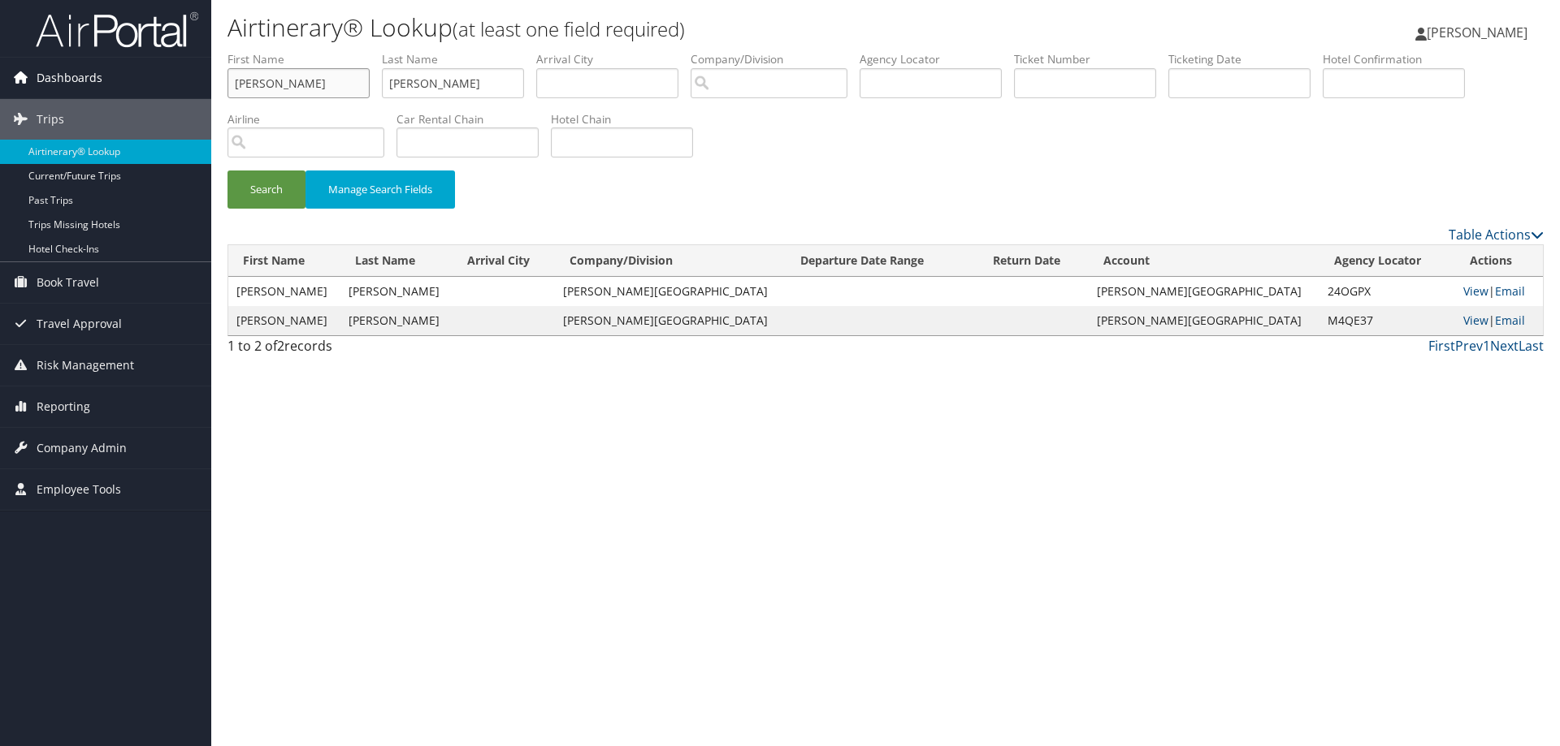
drag, startPoint x: 333, startPoint y: 92, endPoint x: 76, endPoint y: 90, distance: 257.5
click at [76, 90] on div "Dashboards AirPortal 360™ (Manager) My Travel Dashboard Trips Airtinerary® Look…" at bounding box center [780, 373] width 1560 height 746
drag, startPoint x: 451, startPoint y: 84, endPoint x: 299, endPoint y: 85, distance: 151.9
click at [299, 51] on ul "First Name Last Name james Departure City Arrival City Company/Division Airport…" at bounding box center [885, 51] width 1316 height 0
click at [907, 76] on input "text" at bounding box center [930, 83] width 142 height 30
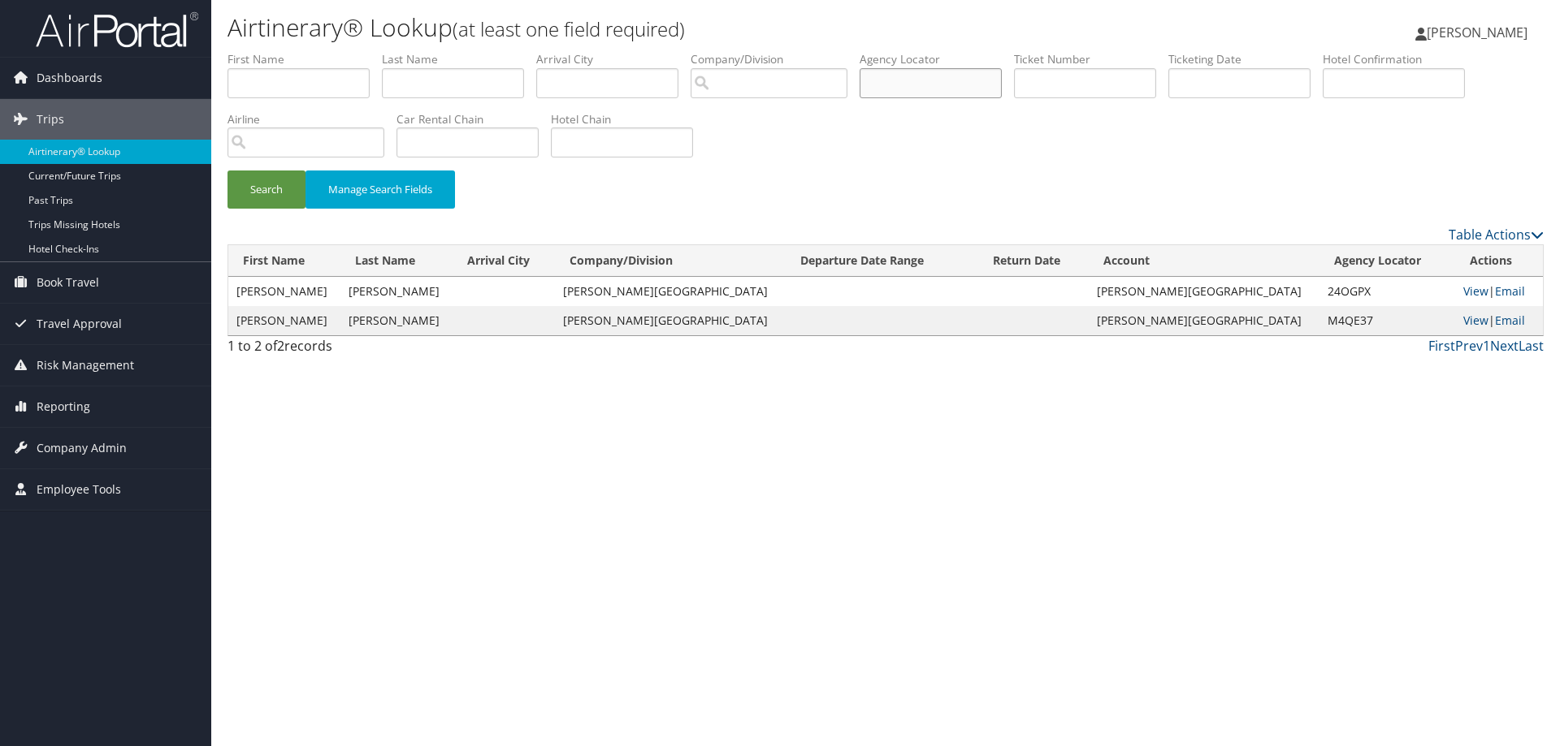
paste input "DCKBN2"
type input "DCKBN2"
click at [268, 188] on button "Search" at bounding box center [266, 190] width 78 height 38
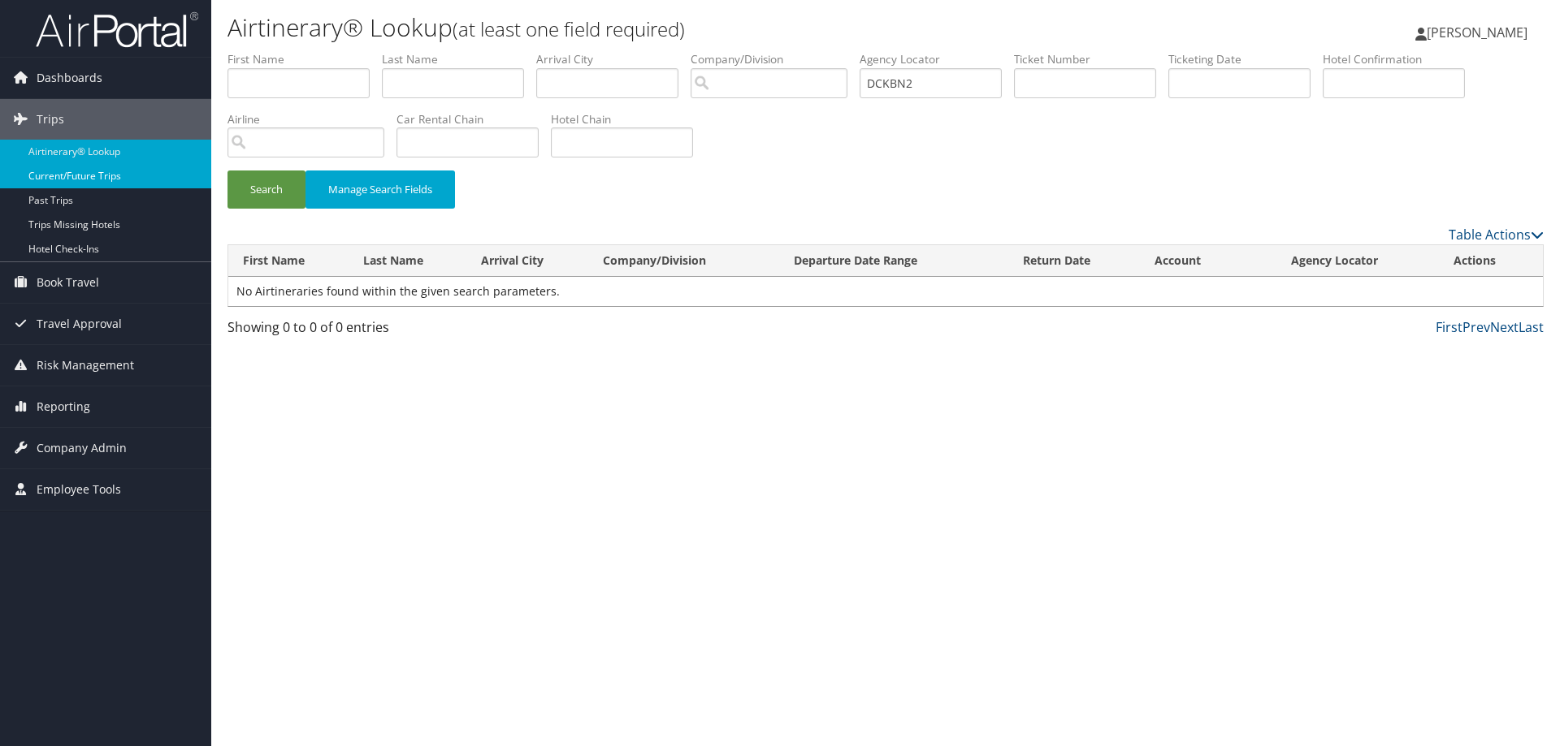
click at [118, 175] on link "Current/Future Trips" at bounding box center [105, 176] width 211 height 24
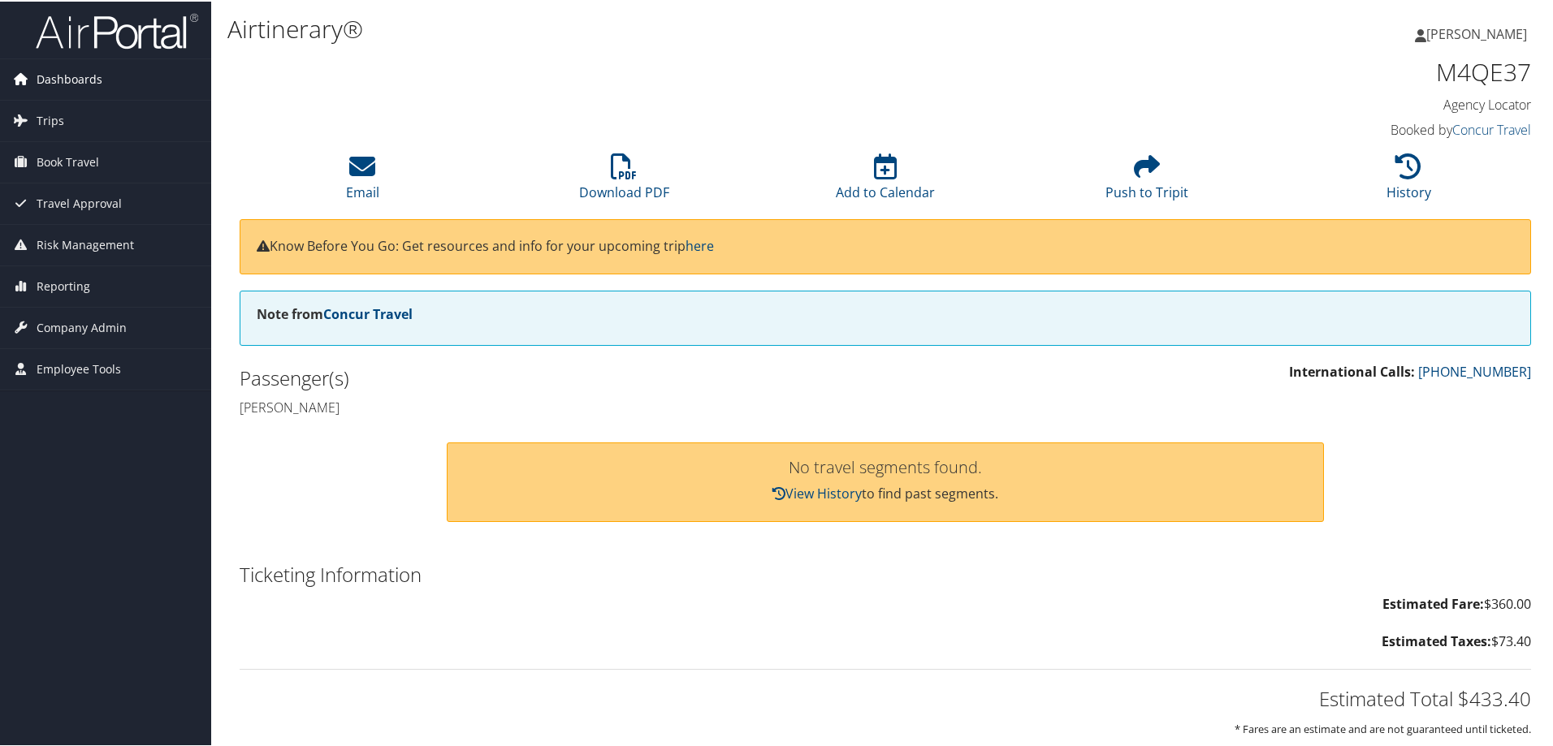
click at [88, 73] on span "Dashboards" at bounding box center [70, 78] width 66 height 41
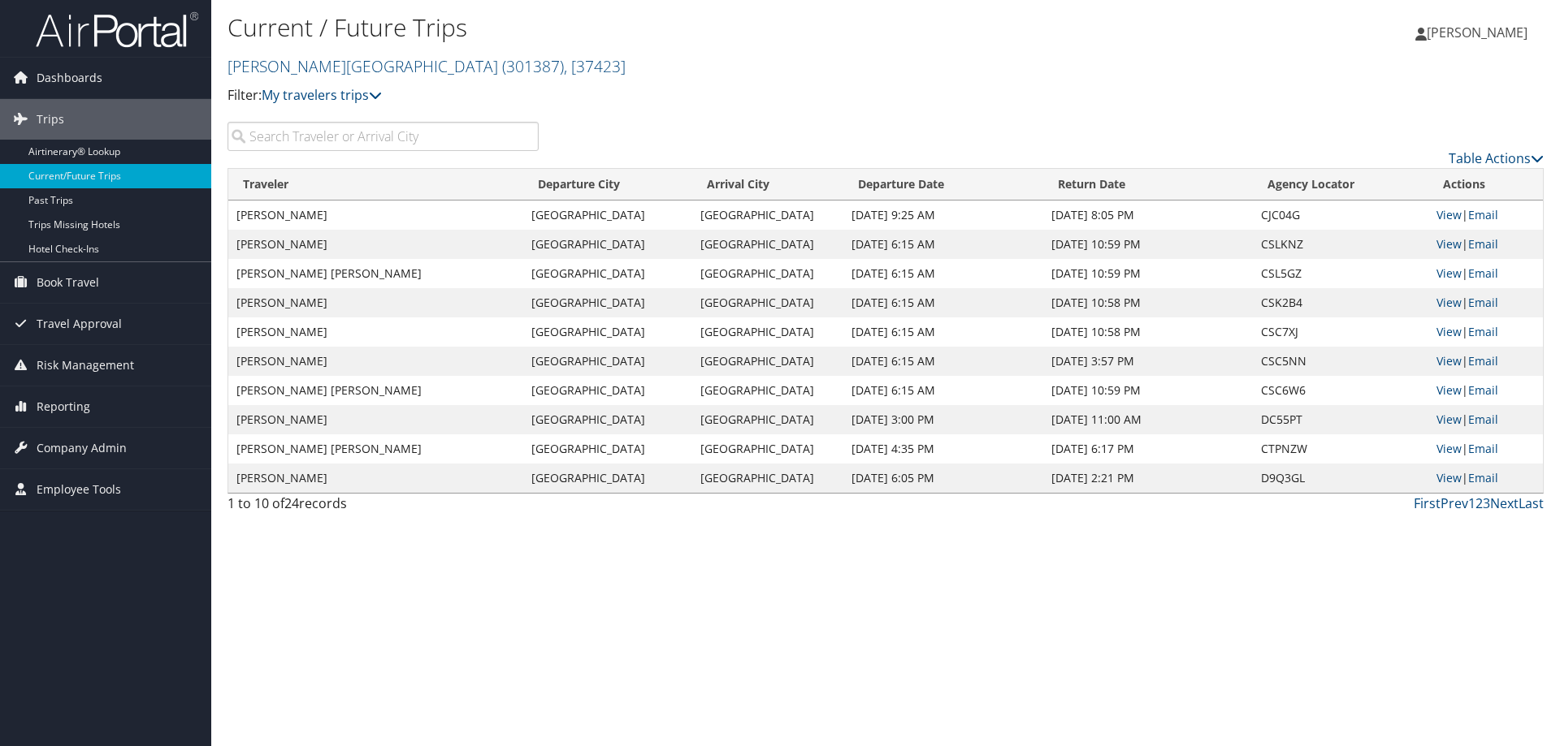
click at [314, 136] on input "search" at bounding box center [382, 136] width 311 height 29
click at [102, 152] on link "Airtinerary® Lookup" at bounding box center [105, 152] width 211 height 24
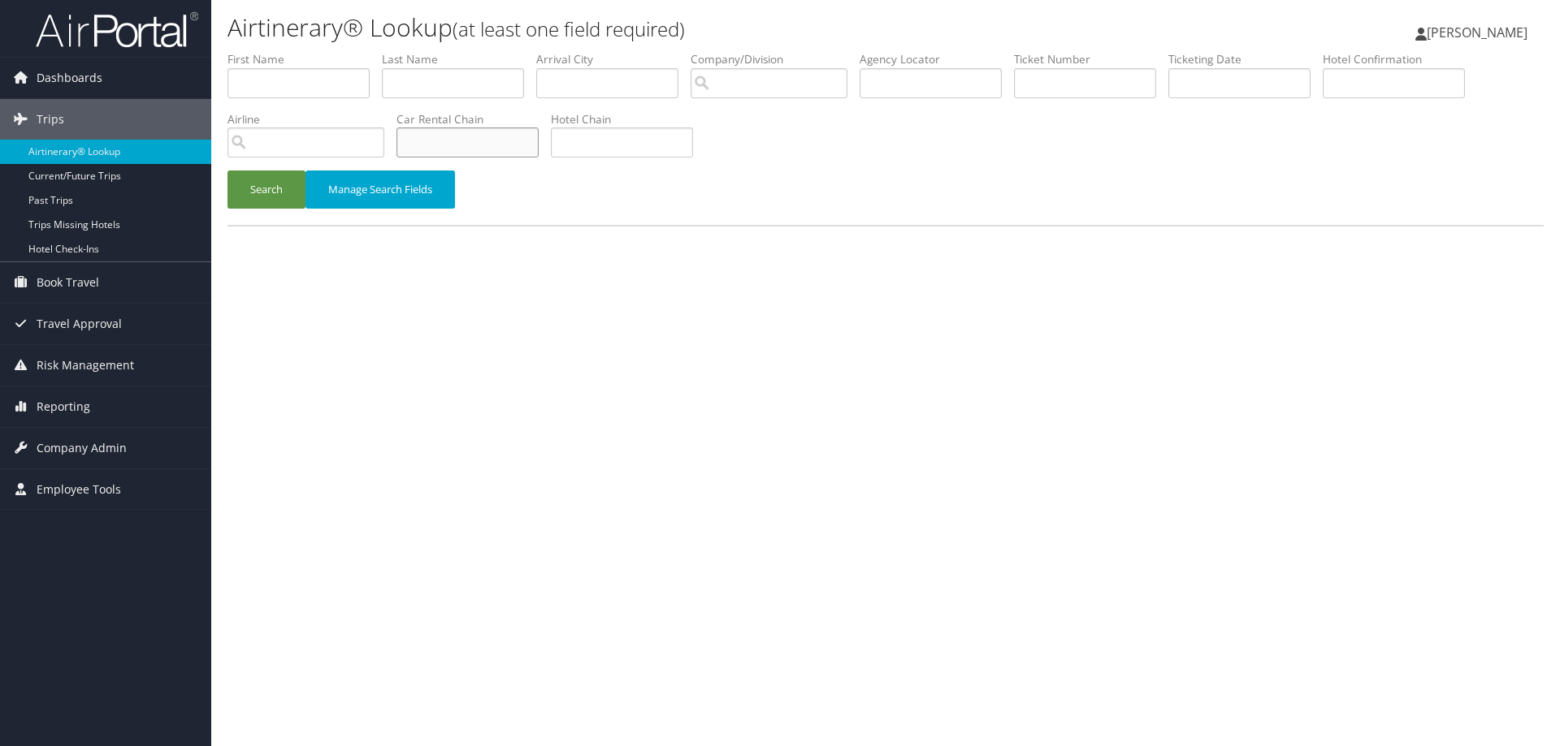
click at [451, 137] on input "text" at bounding box center [467, 143] width 142 height 30
type input "enterprise"
click at [227, 171] on button "Search" at bounding box center [266, 190] width 78 height 38
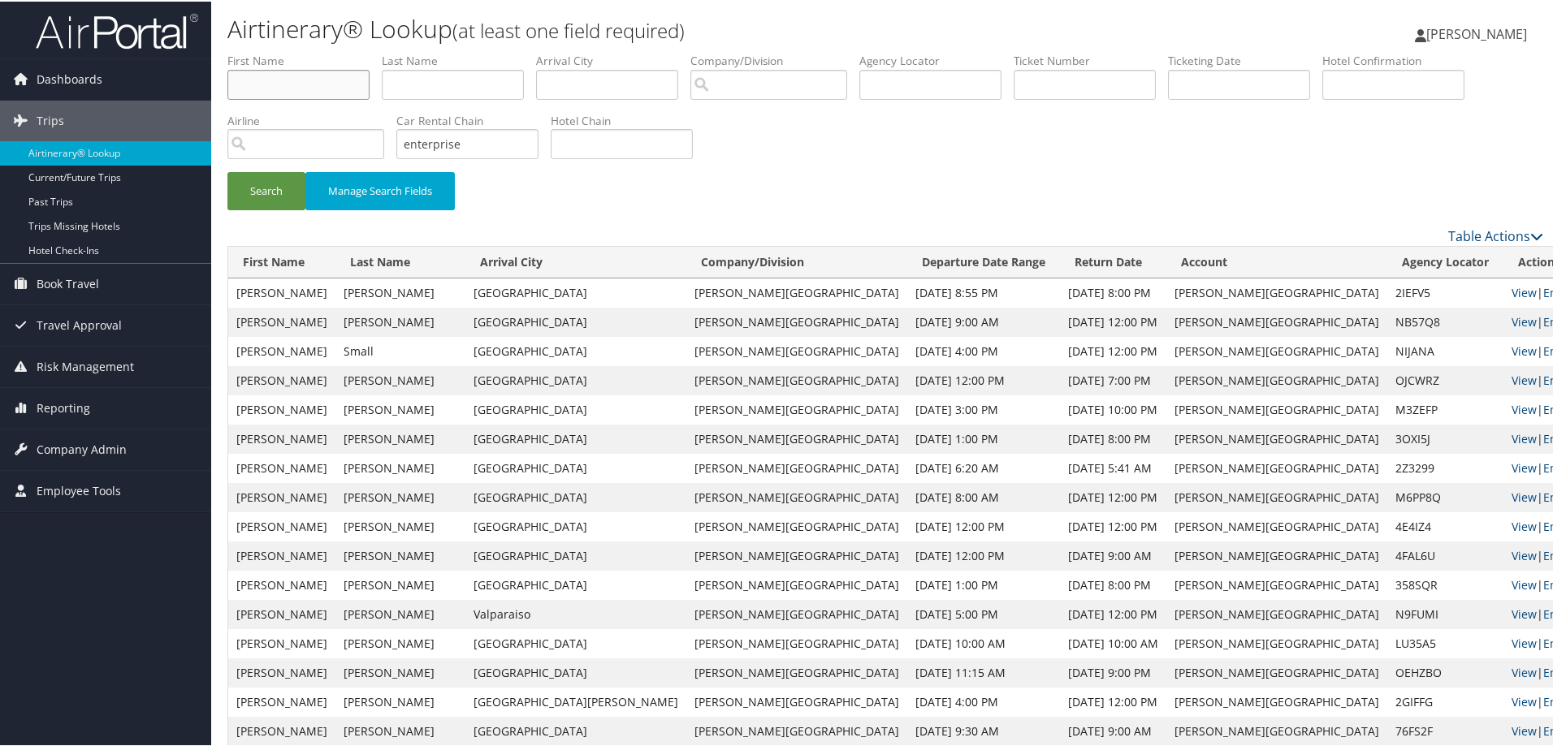
click at [270, 81] on input "text" at bounding box center [298, 83] width 142 height 30
click at [269, 183] on button "Search" at bounding box center [266, 190] width 78 height 38
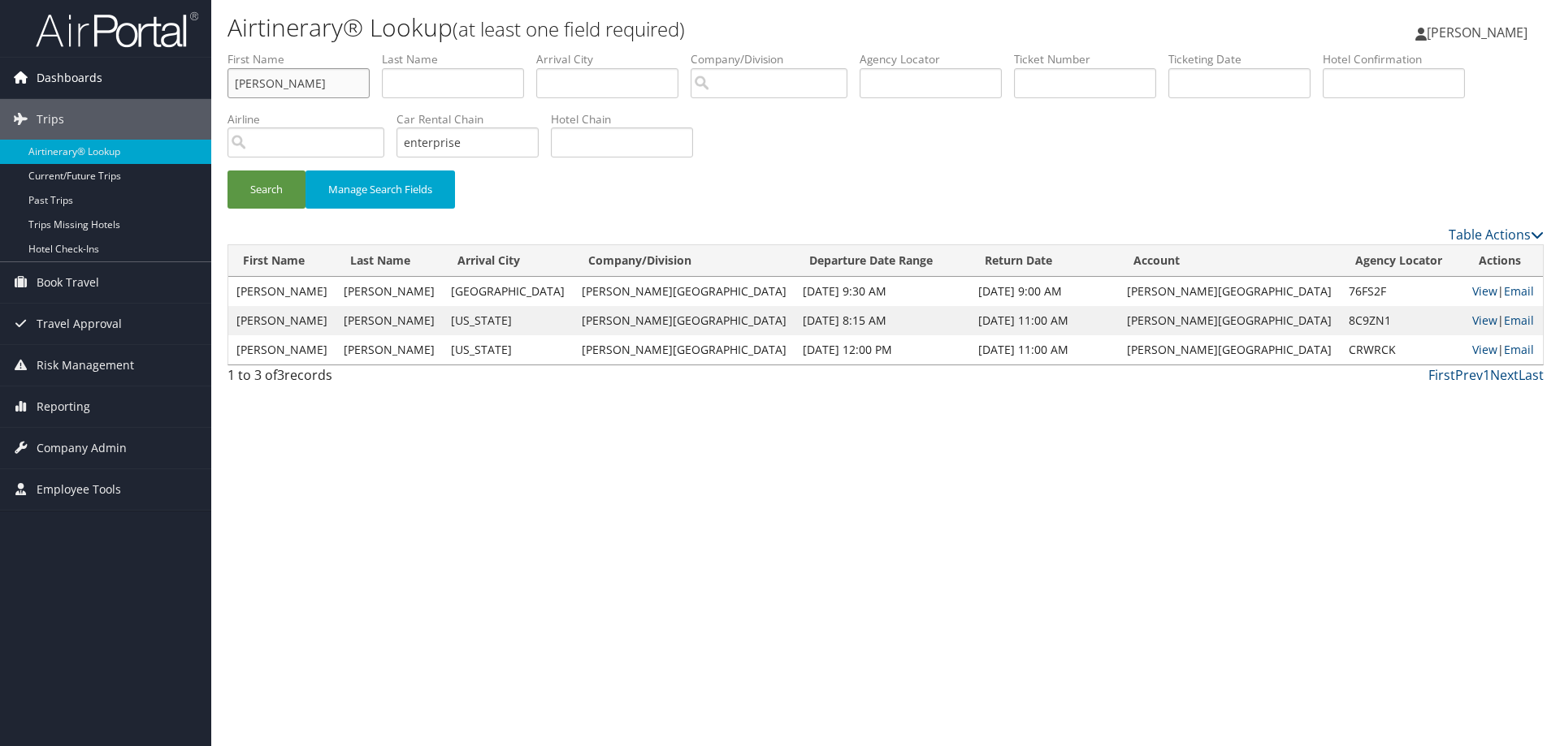
drag, startPoint x: 270, startPoint y: 83, endPoint x: 48, endPoint y: 78, distance: 222.6
click at [48, 78] on div "Dashboards AirPortal 360™ (Manager) My Travel Dashboard Trips Airtinerary® Look…" at bounding box center [780, 373] width 1560 height 746
type input "suzanne"
click at [256, 184] on button "Search" at bounding box center [266, 190] width 78 height 38
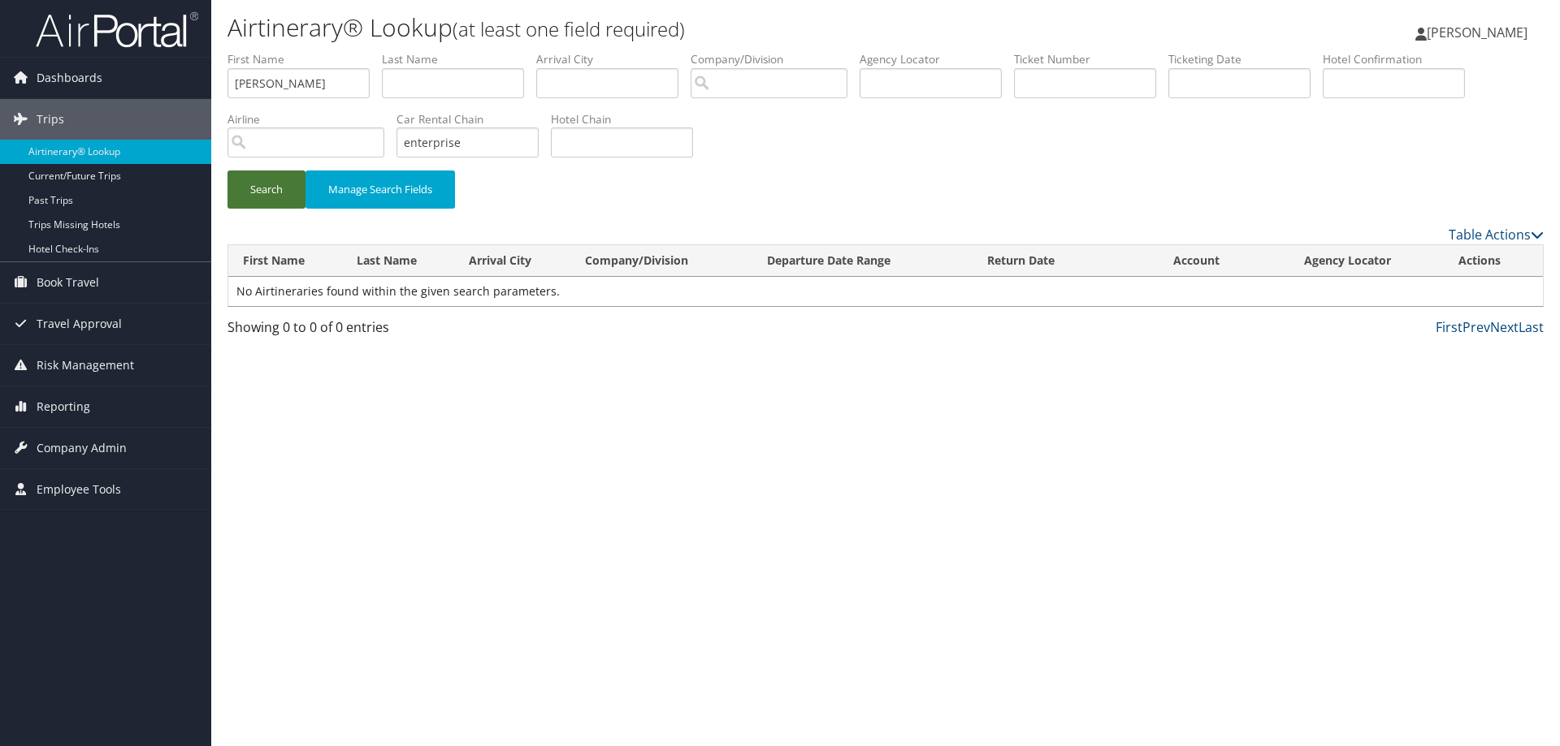
click at [280, 195] on button "Search" at bounding box center [266, 190] width 78 height 38
click at [63, 331] on span "Travel Approval" at bounding box center [79, 324] width 85 height 41
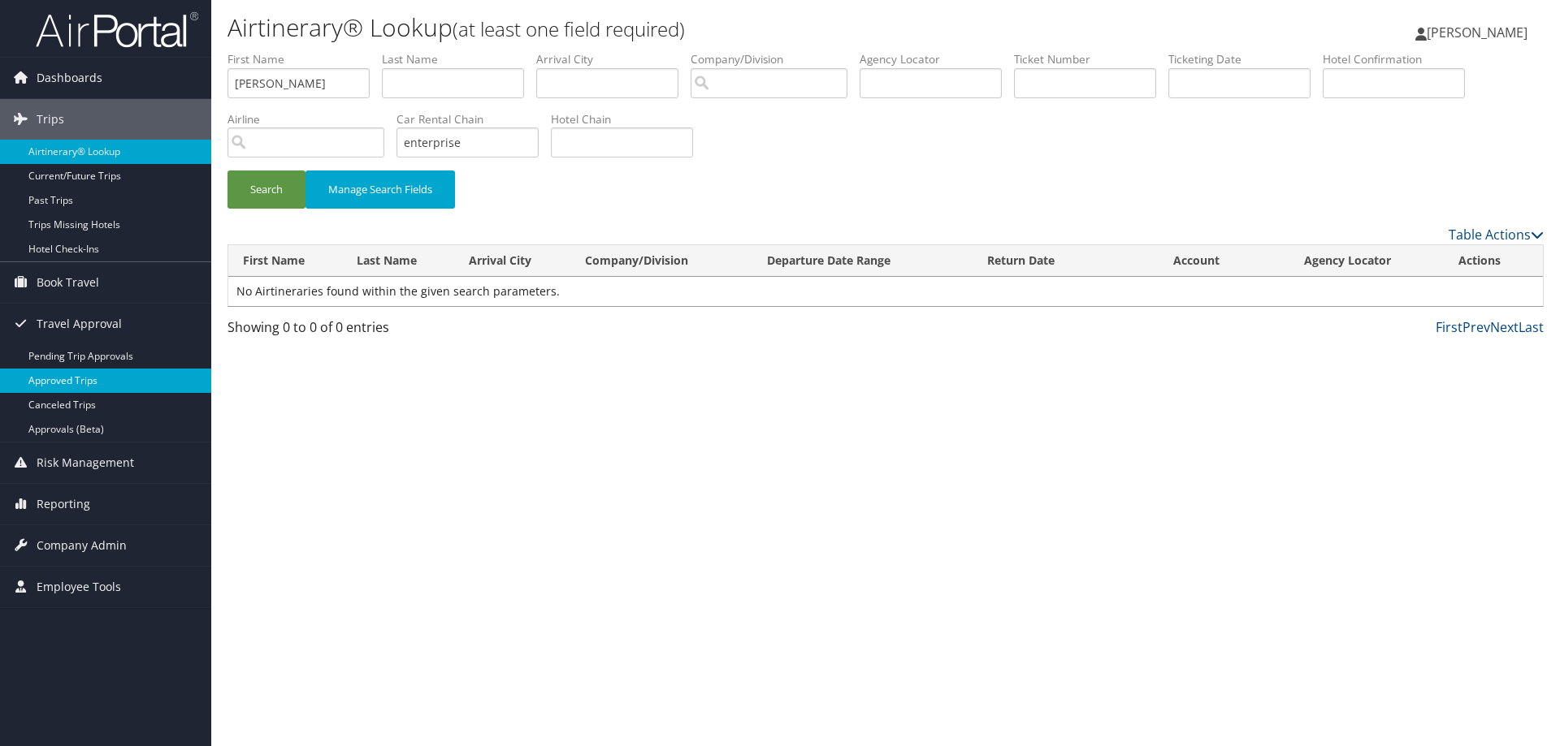
click at [109, 382] on link "Approved Trips" at bounding box center [105, 381] width 211 height 24
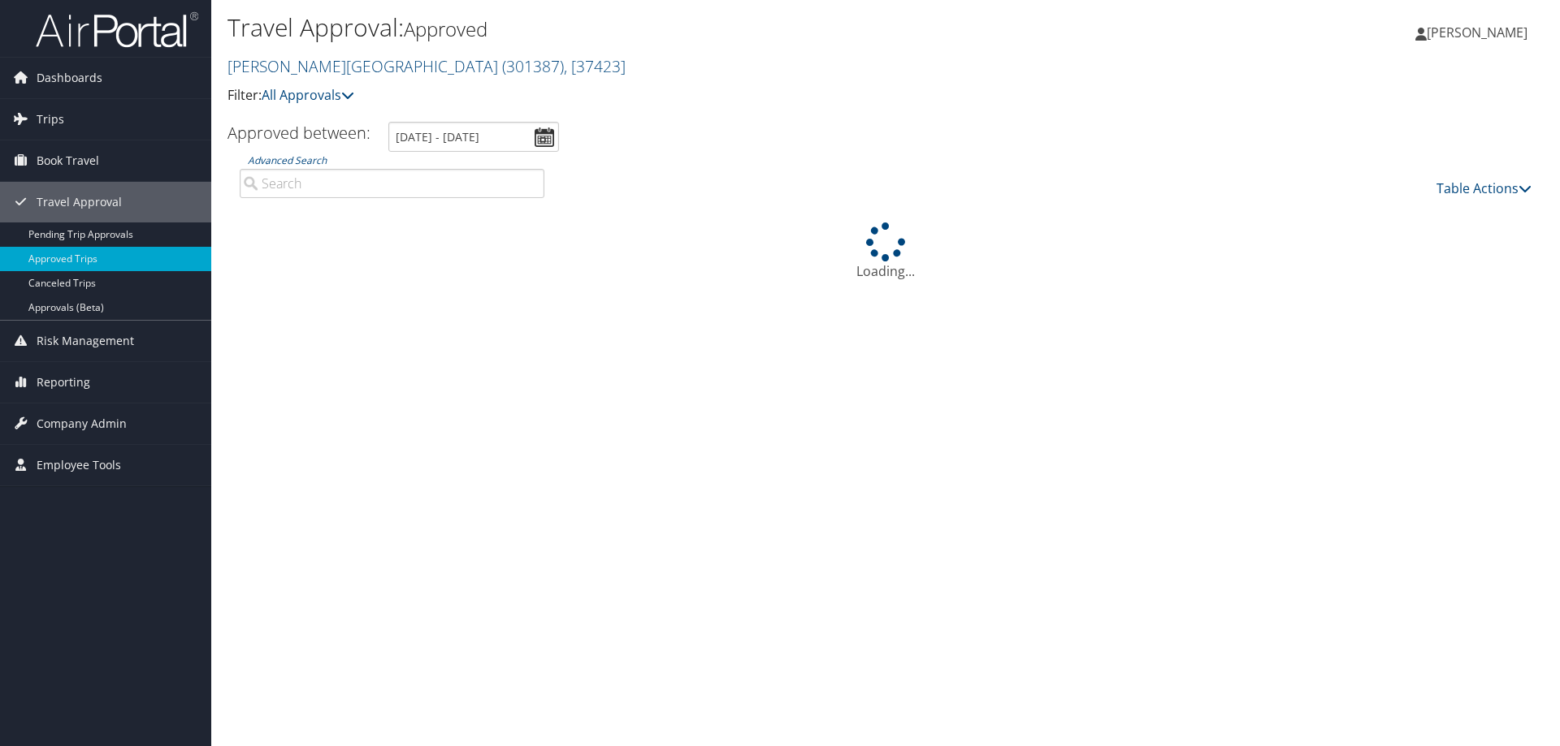
click at [307, 191] on input "Advanced Search" at bounding box center [392, 183] width 305 height 29
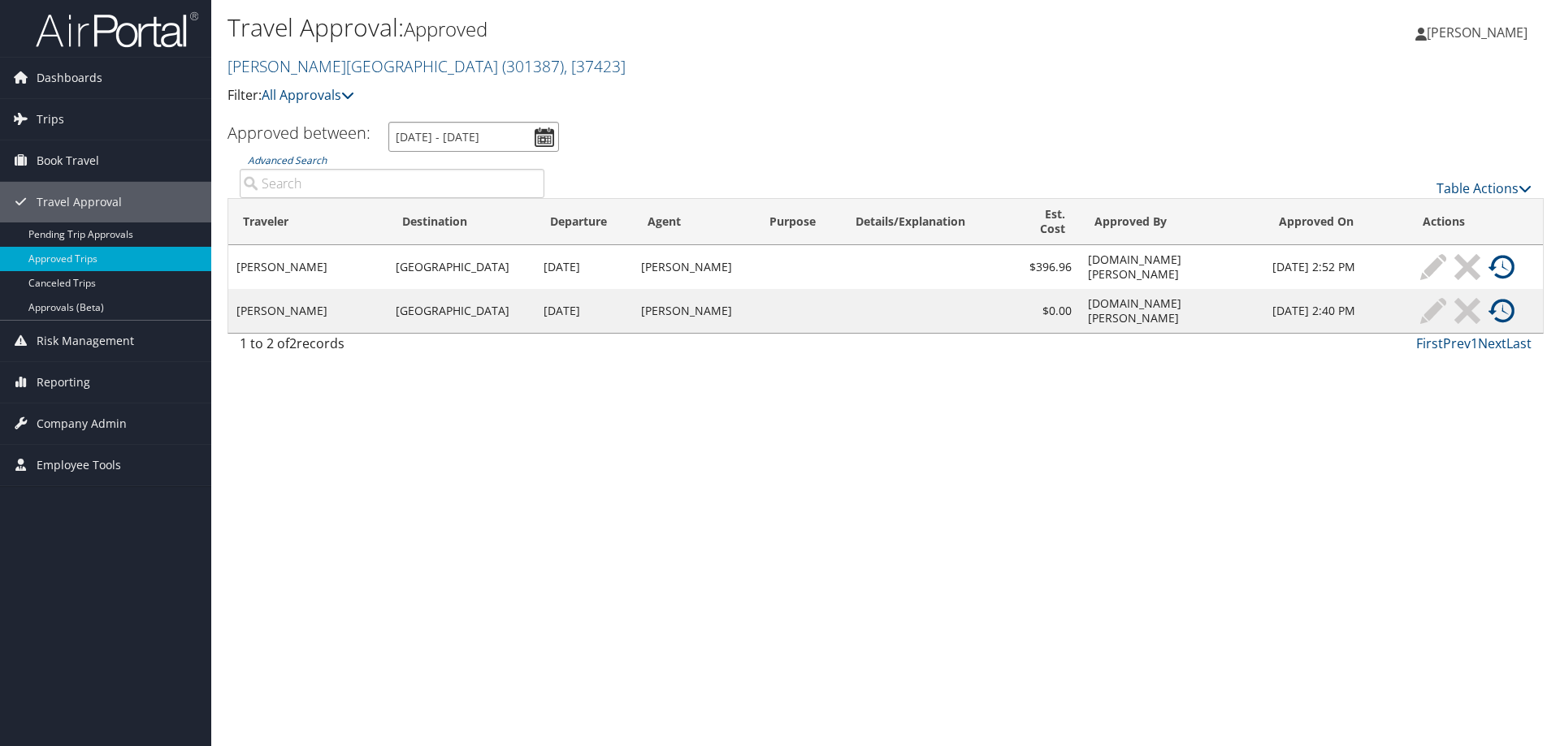
click at [537, 138] on input "[DATE] - [DATE]" at bounding box center [473, 137] width 171 height 30
click at [695, 113] on div "Travel Approval: Approved [PERSON_NAME][GEOGRAPHIC_DATA] ( 301387 ) , [ 37423 ]…" at bounding box center [665, 65] width 877 height 114
click at [92, 234] on link "Pending Trip Approvals" at bounding box center [105, 235] width 211 height 24
